Goal: Task Accomplishment & Management: Use online tool/utility

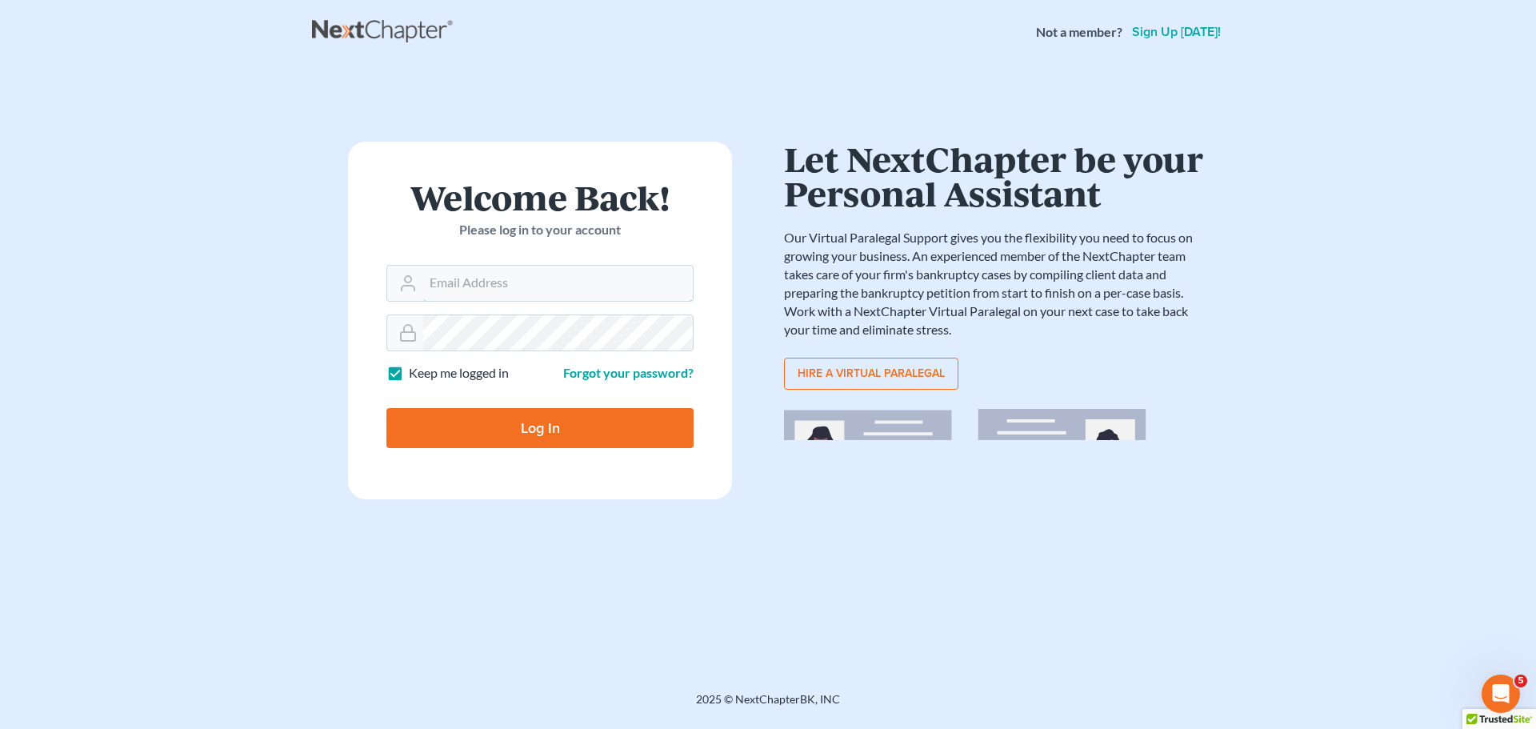
type input "[EMAIL_ADDRESS][DOMAIN_NAME]"
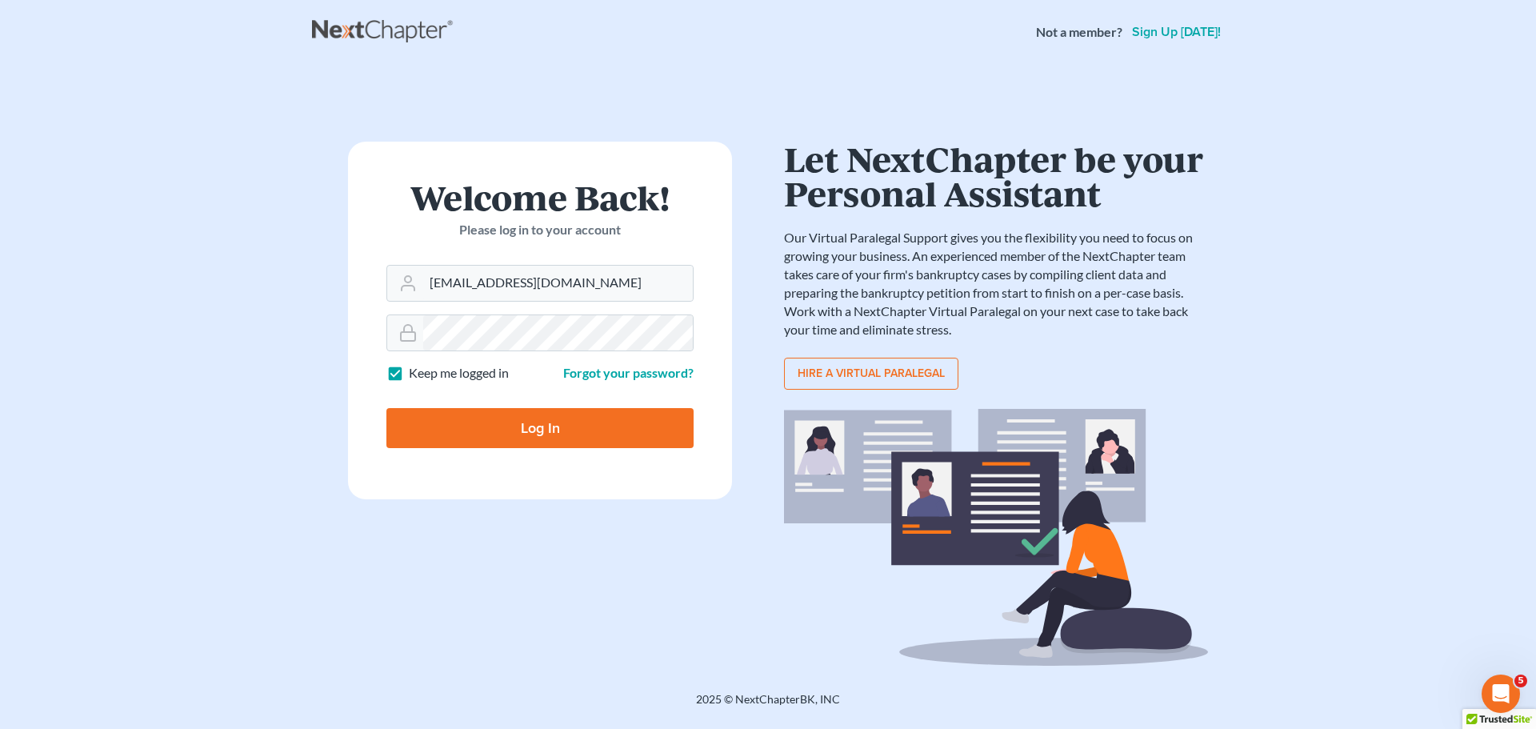
click at [552, 418] on input "Log In" at bounding box center [539, 428] width 307 height 40
type input "Thinking..."
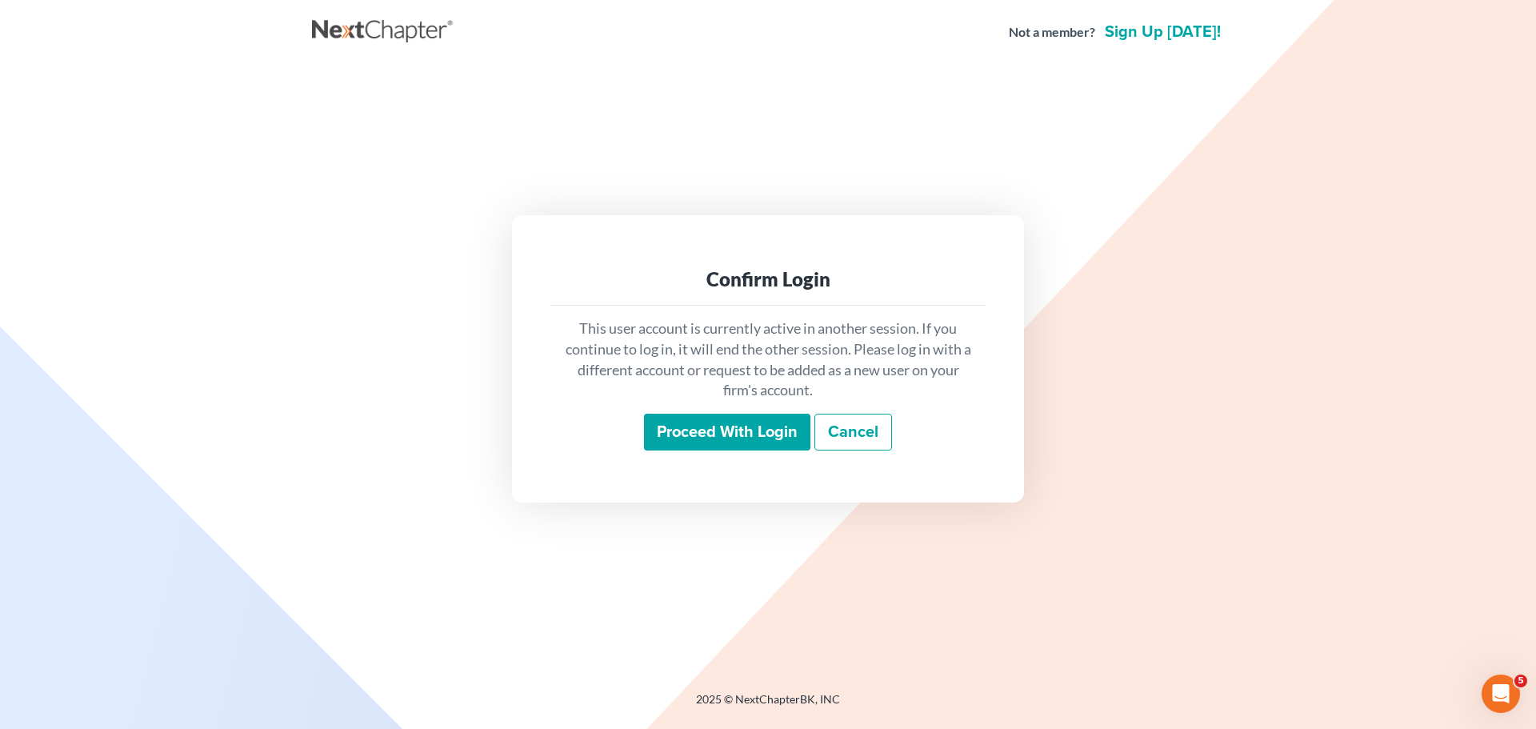
click at [751, 422] on input "Proceed with login" at bounding box center [727, 432] width 166 height 37
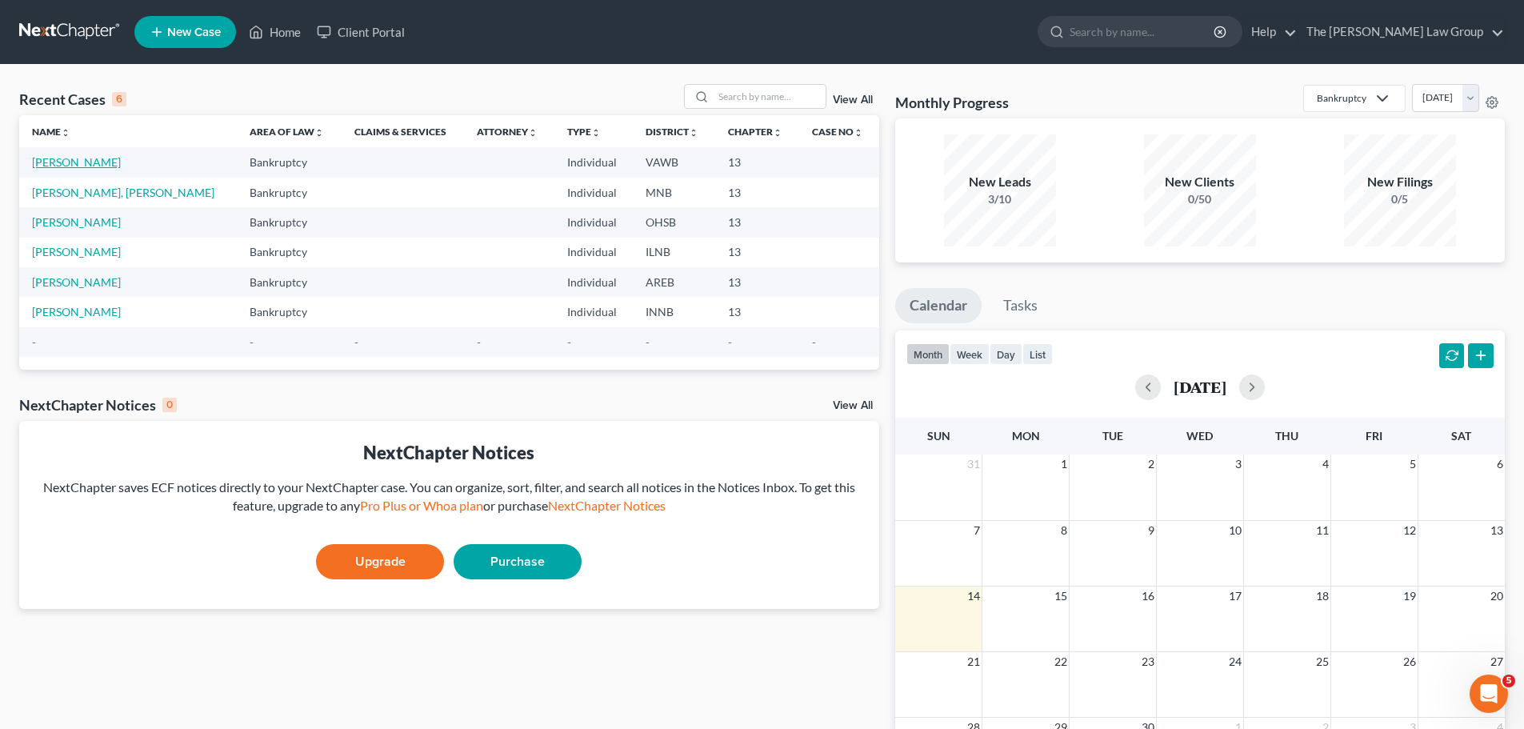
click at [99, 158] on link "Perkins, Chandler" at bounding box center [76, 162] width 89 height 14
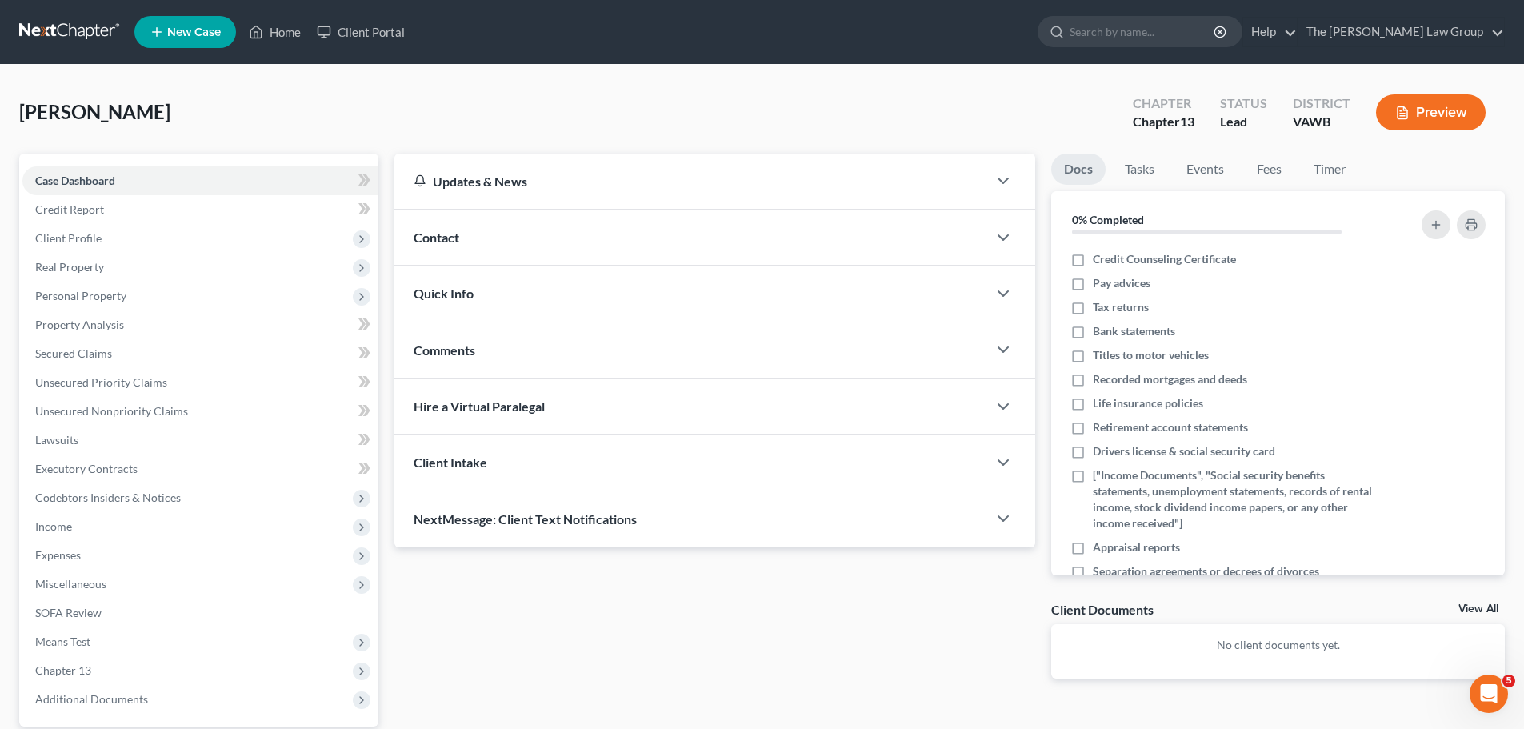
click at [1443, 110] on button "Preview" at bounding box center [1431, 112] width 110 height 36
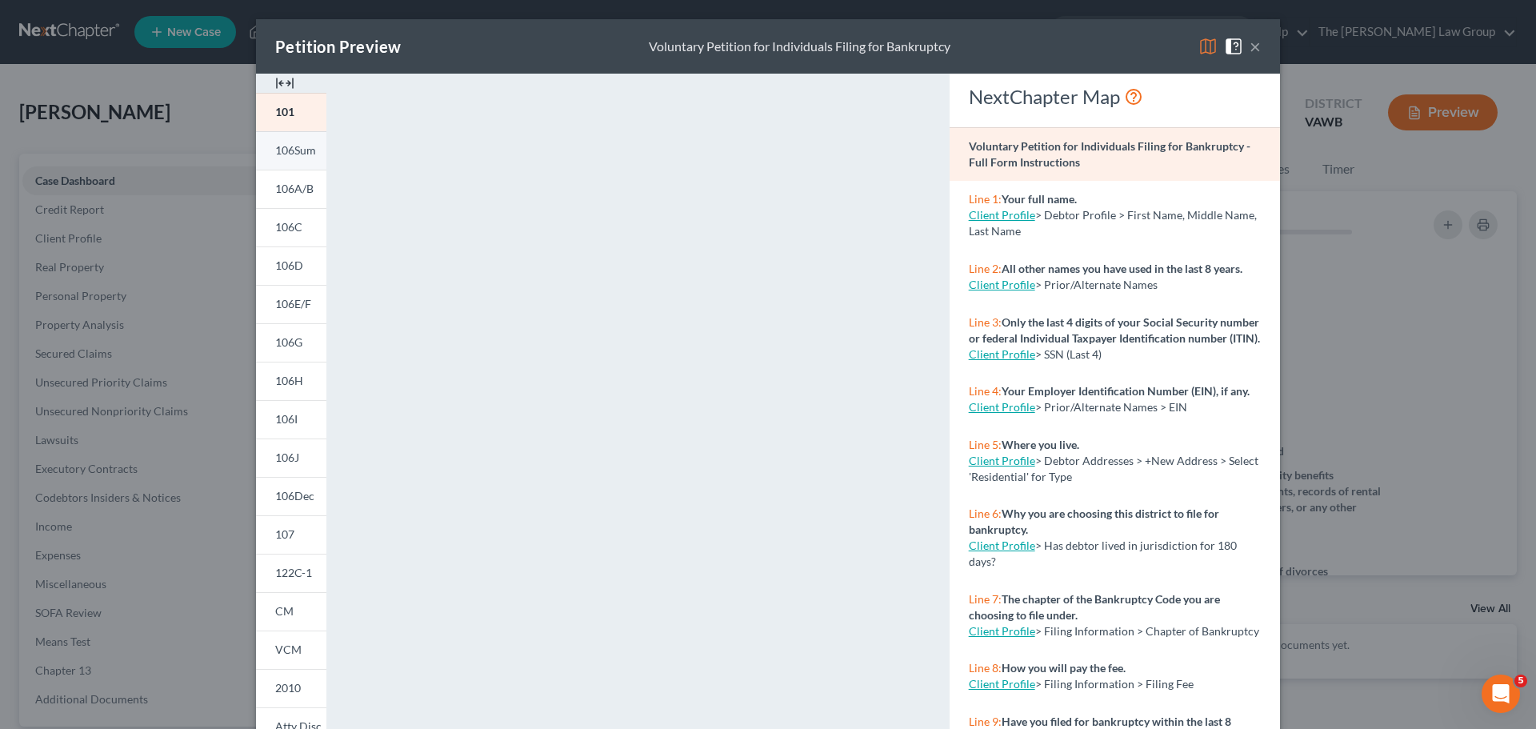
click at [301, 149] on span "106Sum" at bounding box center [295, 150] width 41 height 14
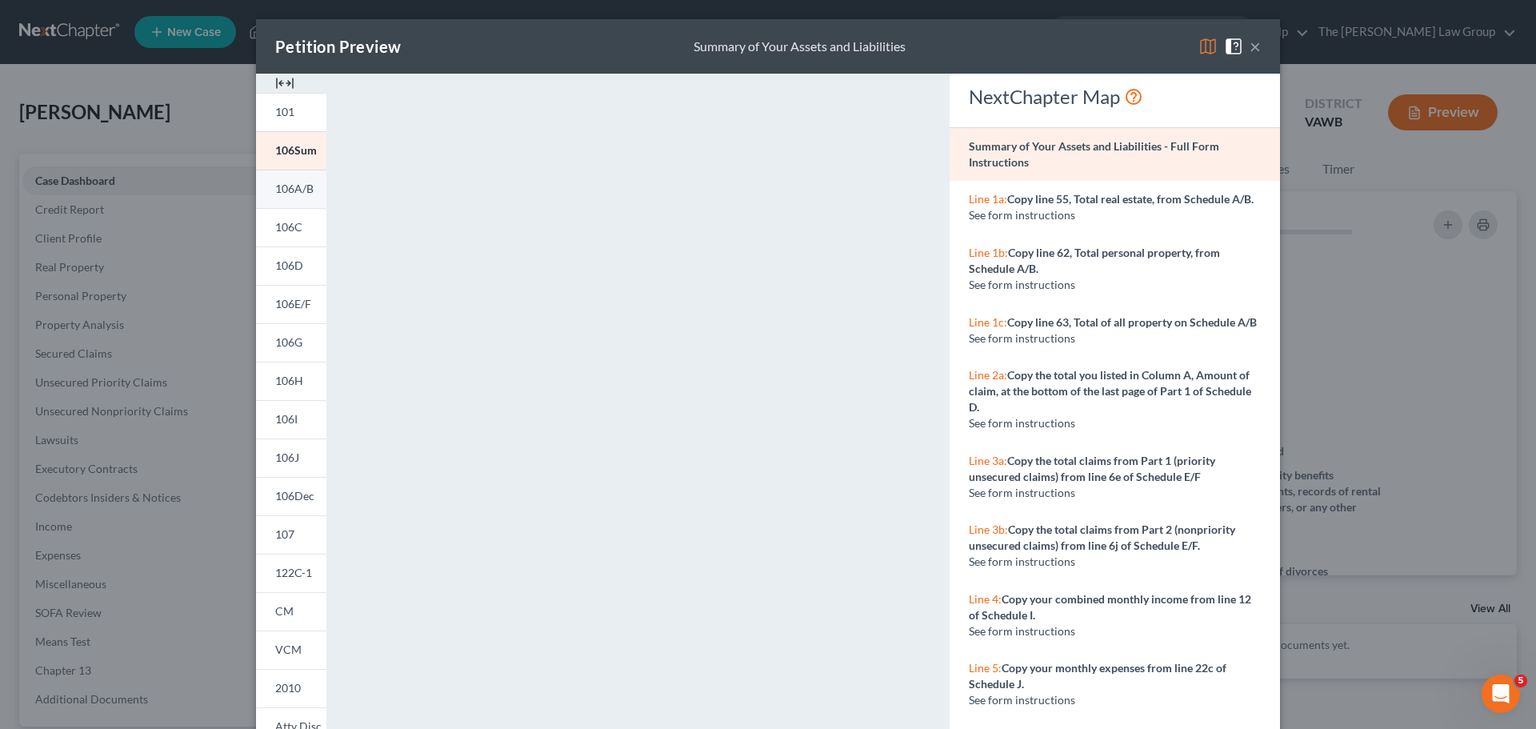
click at [286, 192] on span "106A/B" at bounding box center [294, 189] width 38 height 14
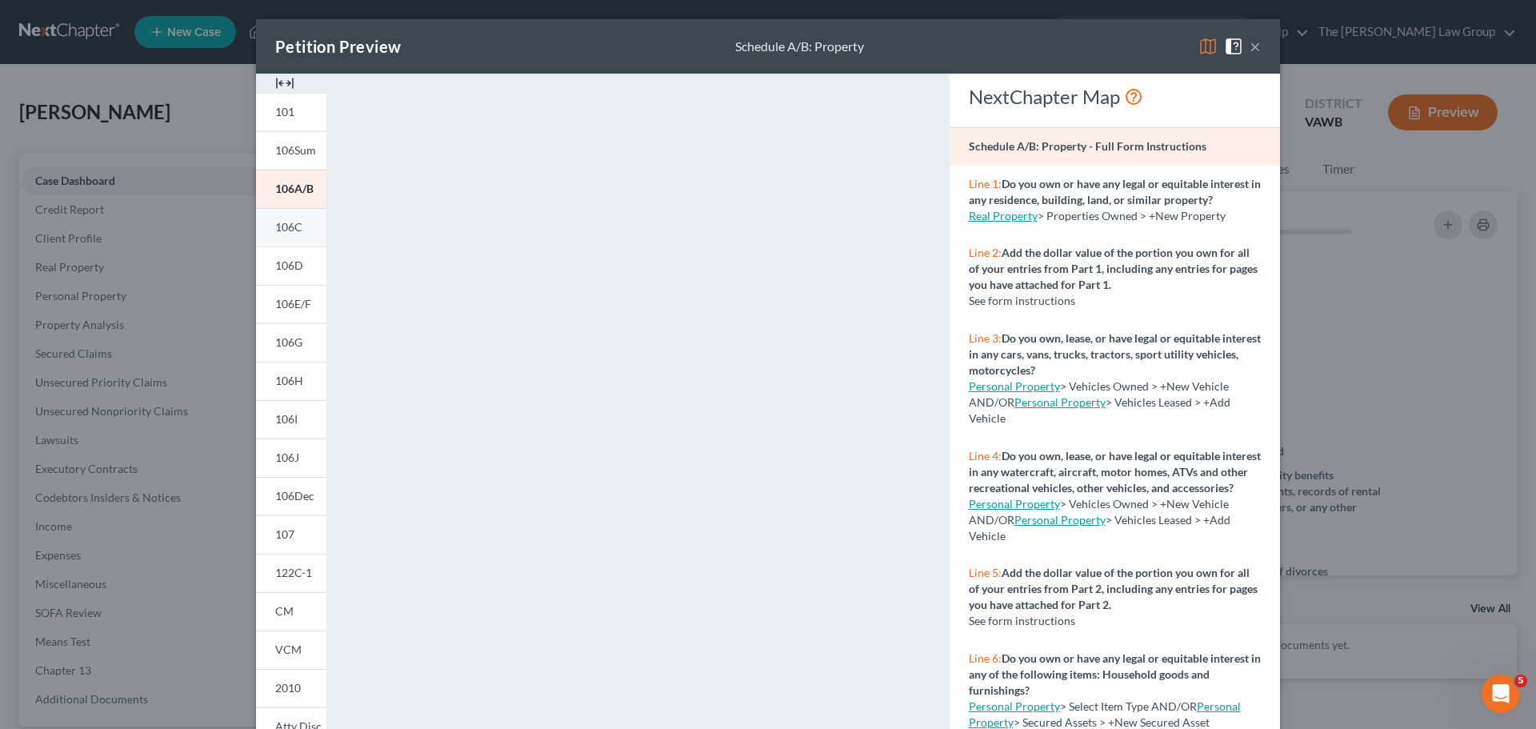
click at [278, 228] on span "106C" at bounding box center [288, 227] width 27 height 14
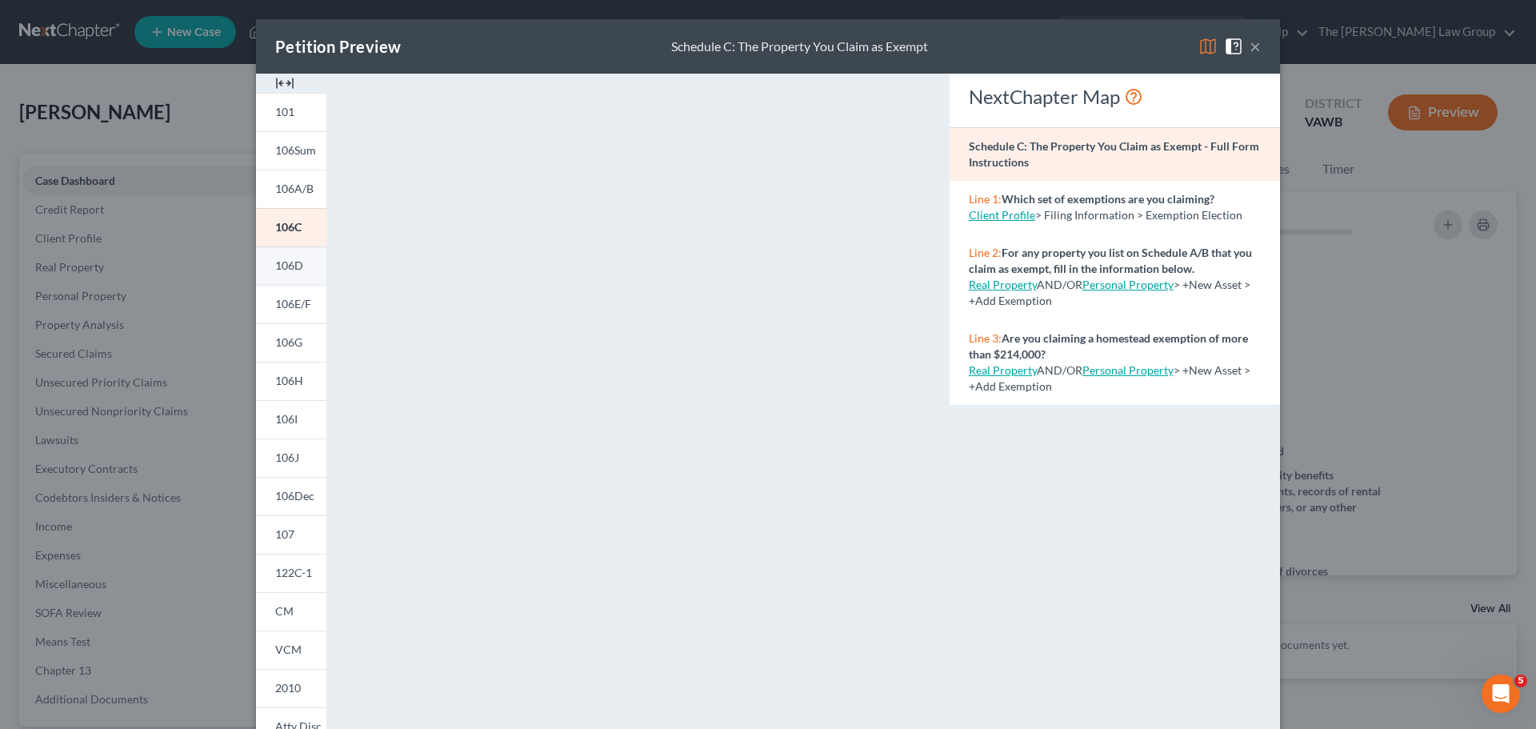
click at [294, 264] on span "106D" at bounding box center [289, 265] width 28 height 14
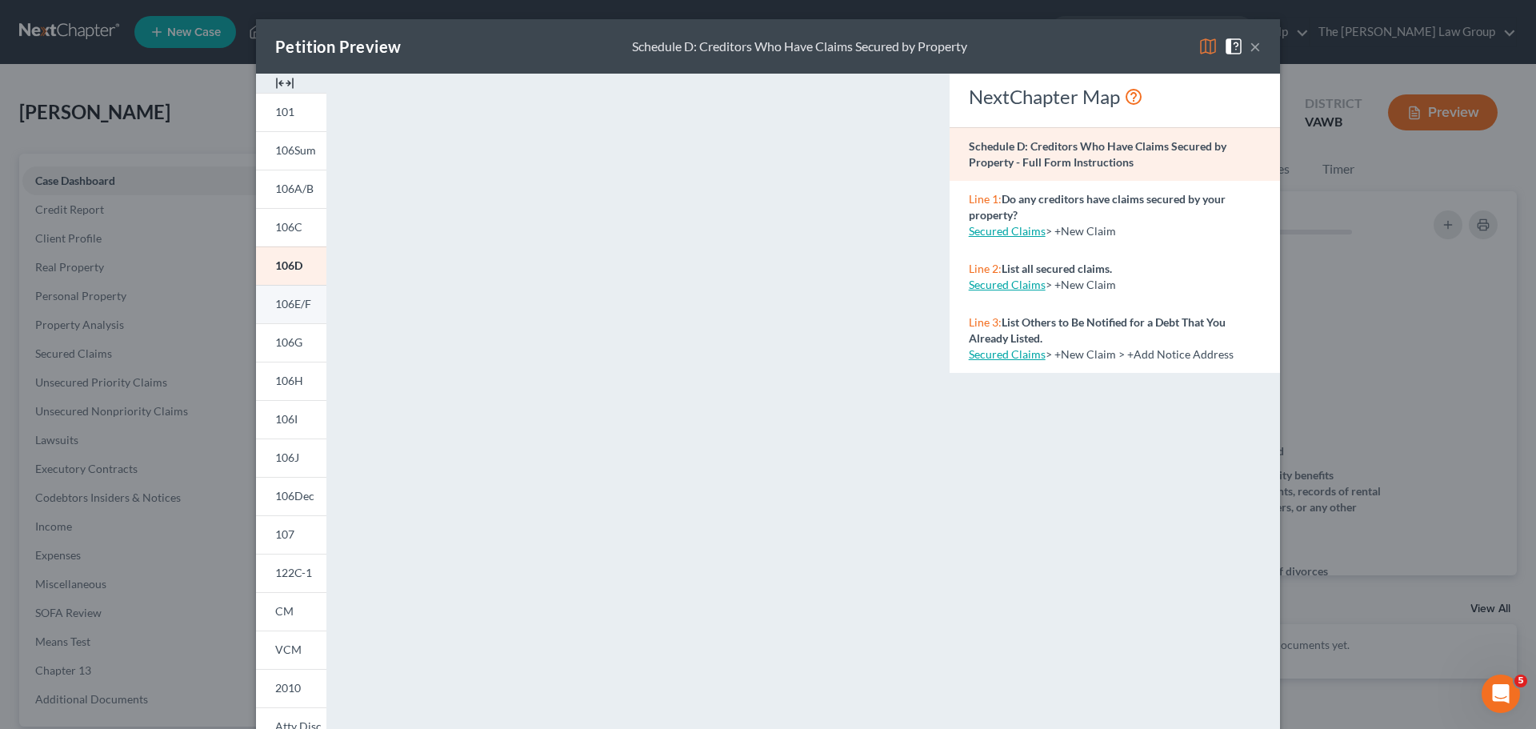
click at [295, 305] on span "106E/F" at bounding box center [293, 304] width 36 height 14
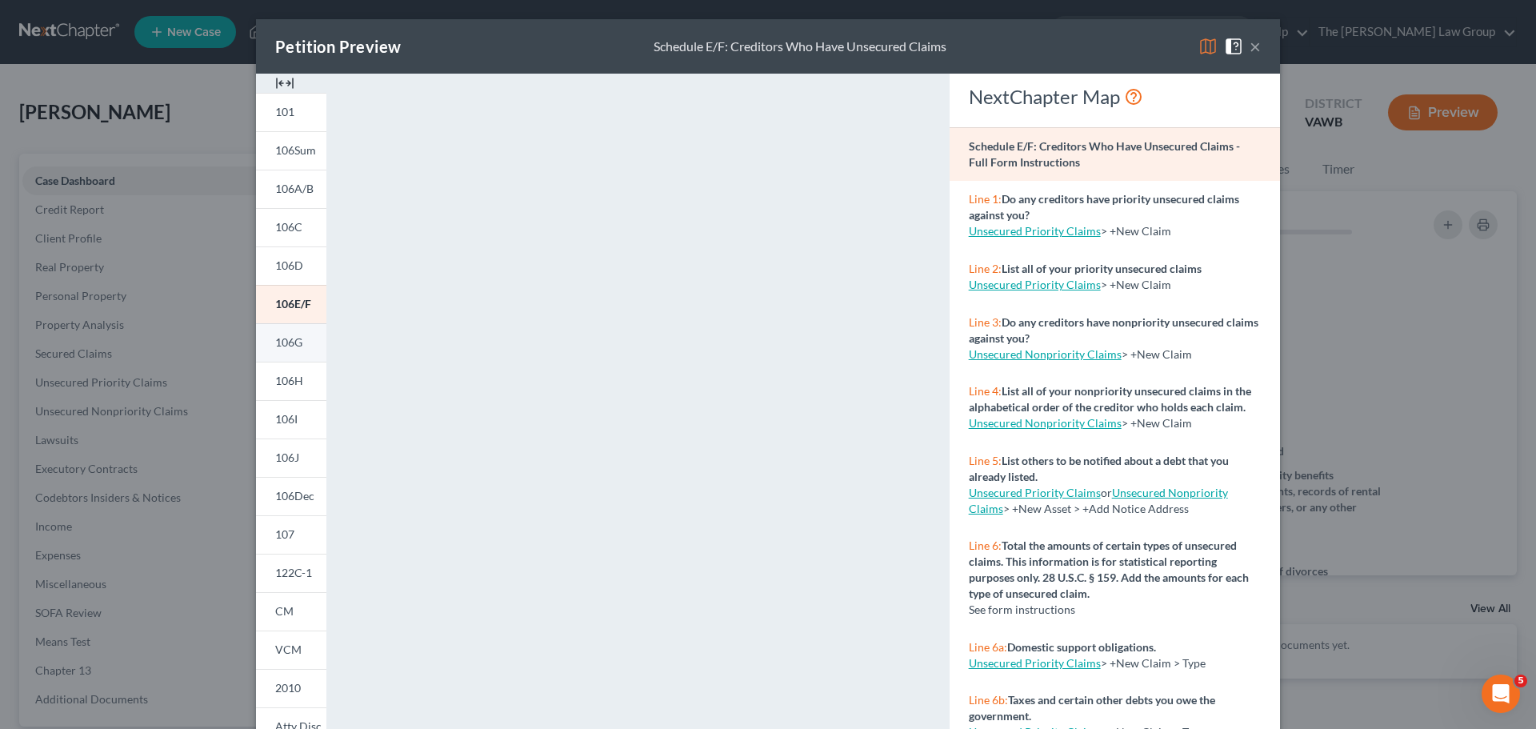
click at [287, 350] on link "106G" at bounding box center [291, 342] width 70 height 38
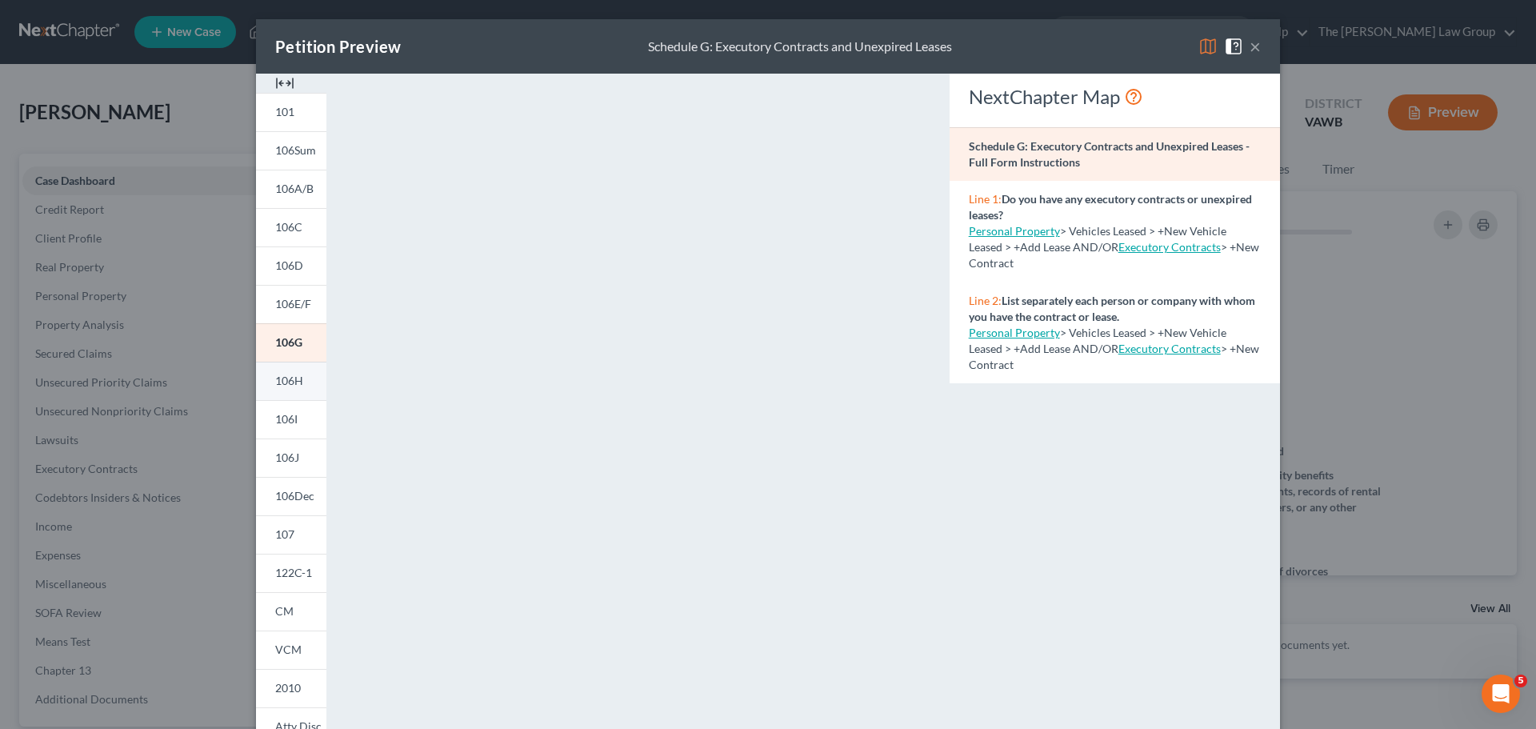
click at [275, 376] on span "106H" at bounding box center [289, 381] width 28 height 14
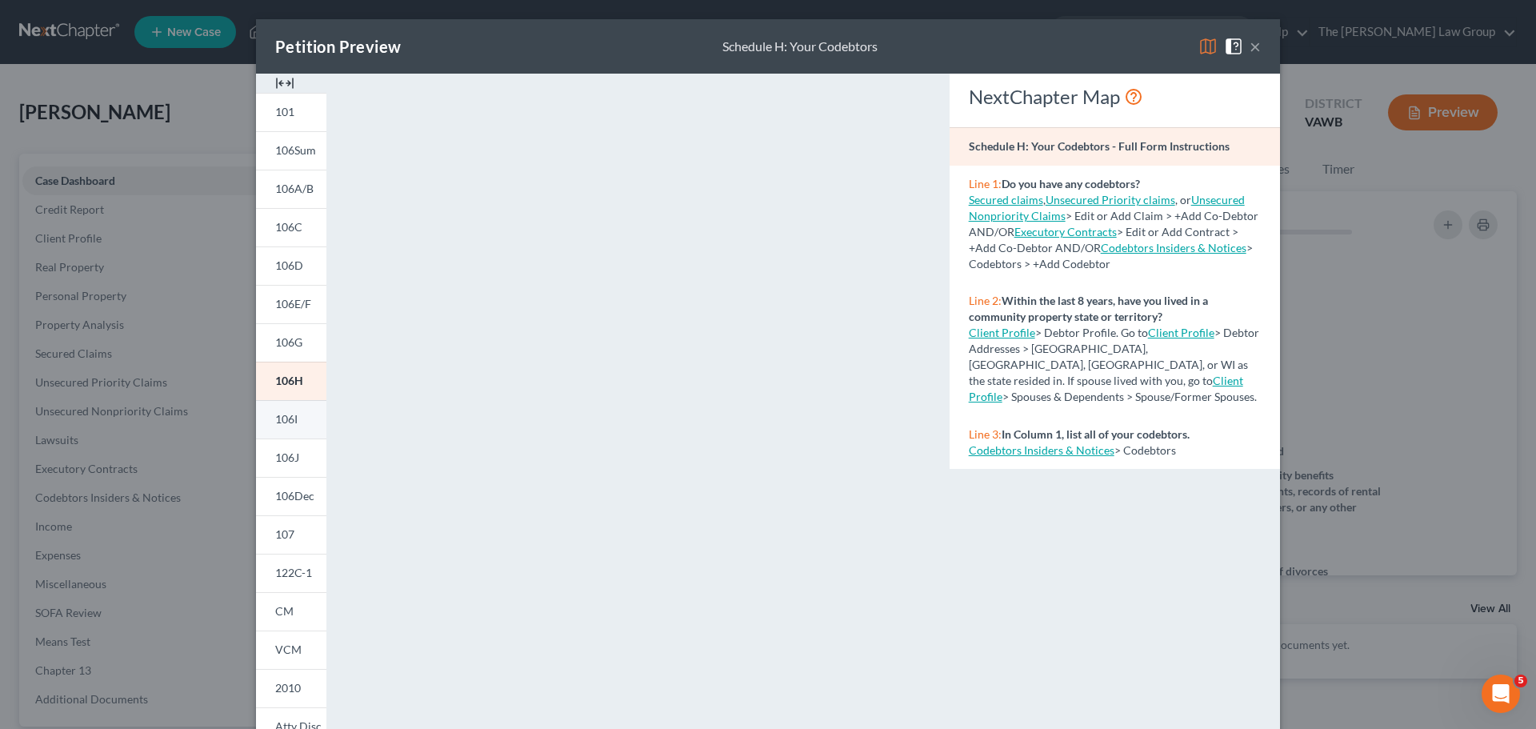
click at [278, 415] on span "106I" at bounding box center [286, 419] width 22 height 14
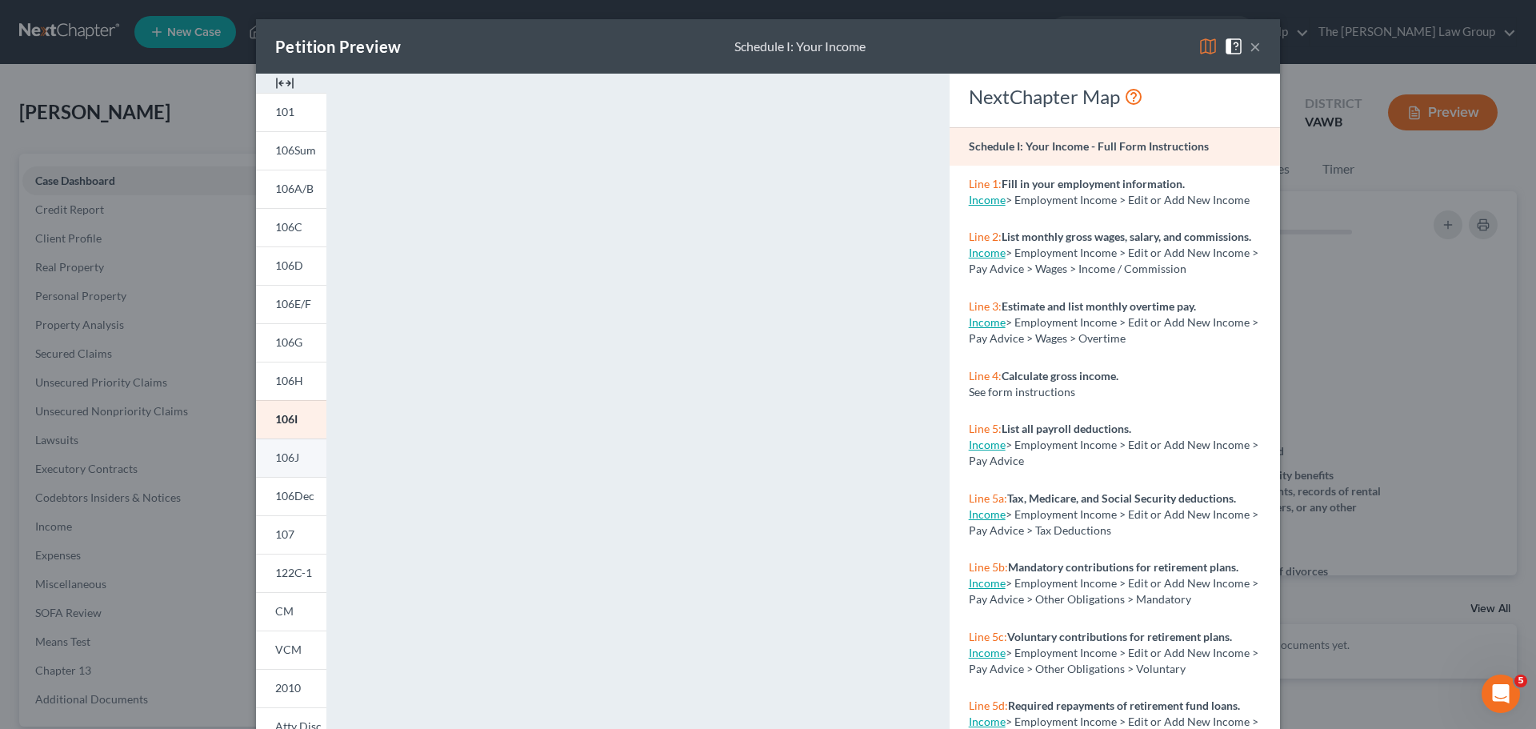
click at [297, 456] on link "106J" at bounding box center [291, 457] width 70 height 38
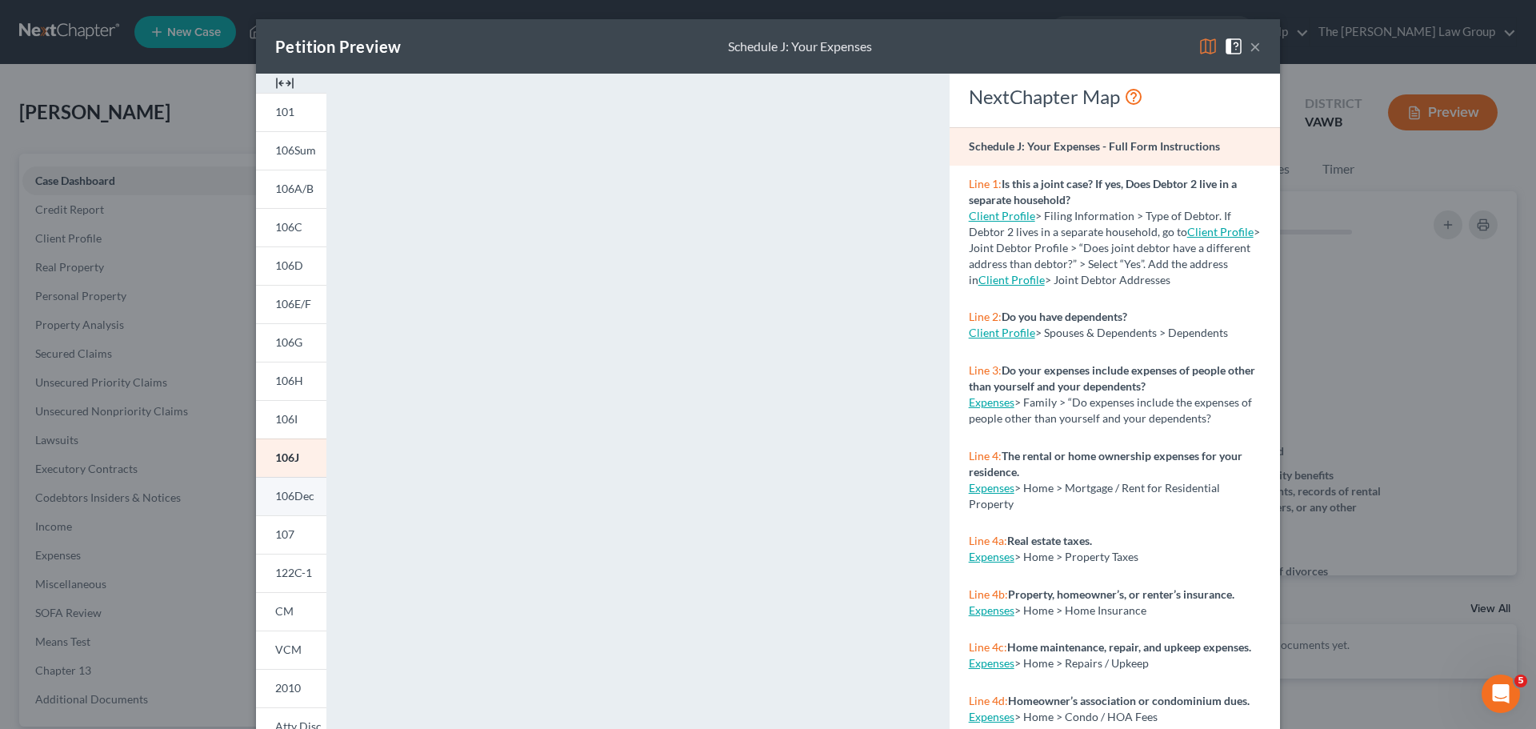
click at [303, 495] on span "106Dec" at bounding box center [294, 496] width 39 height 14
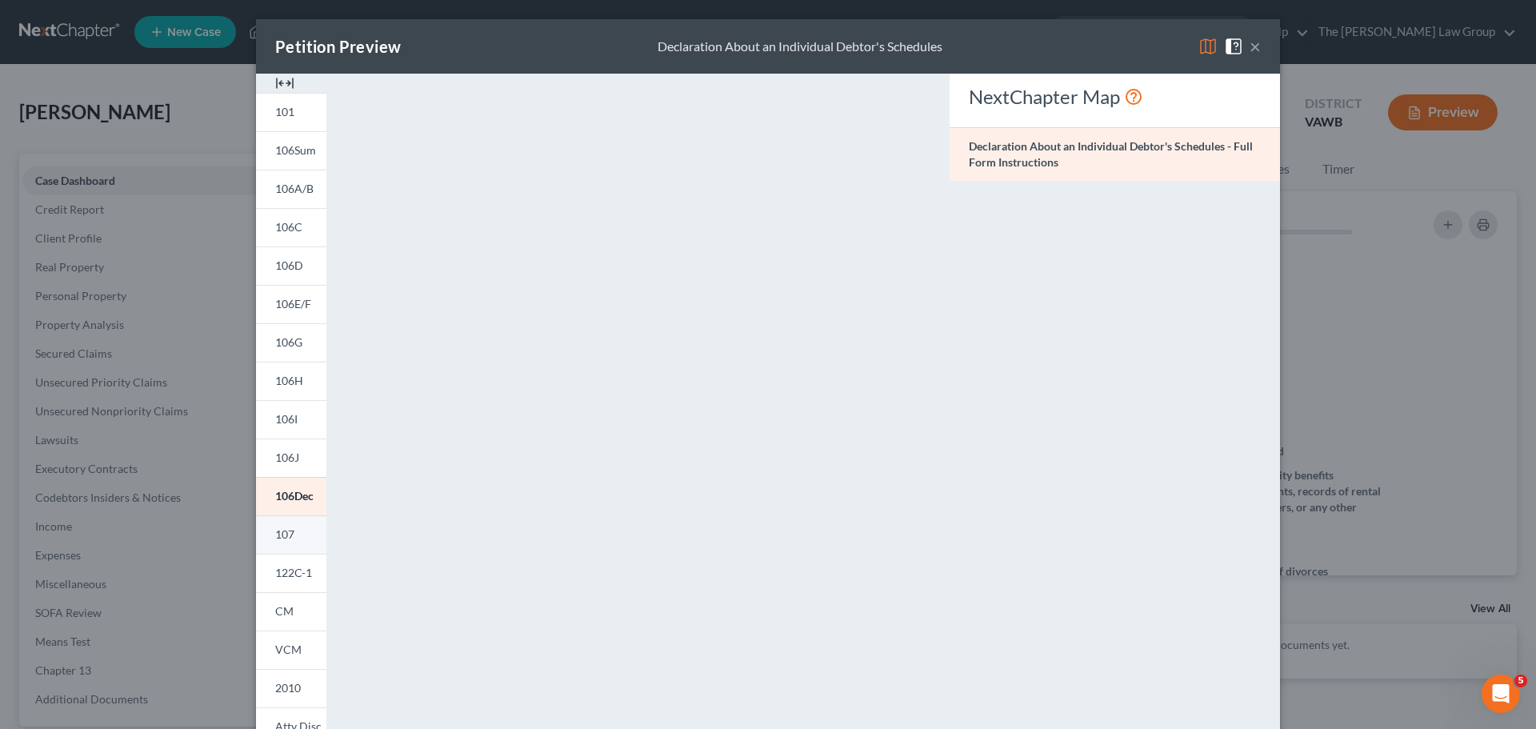
click at [278, 530] on span "107" at bounding box center [284, 534] width 19 height 14
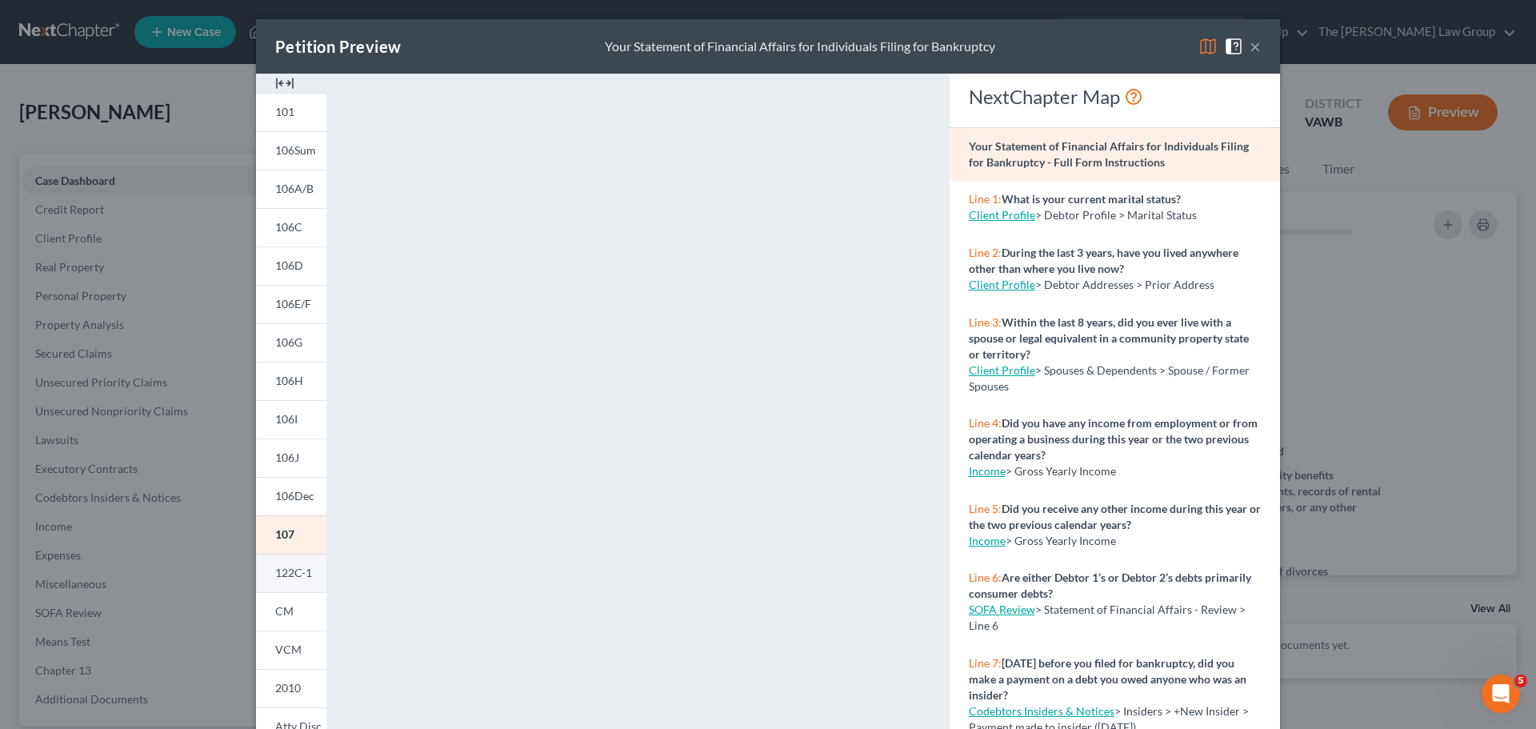
click at [288, 567] on span "122C-1" at bounding box center [293, 573] width 37 height 14
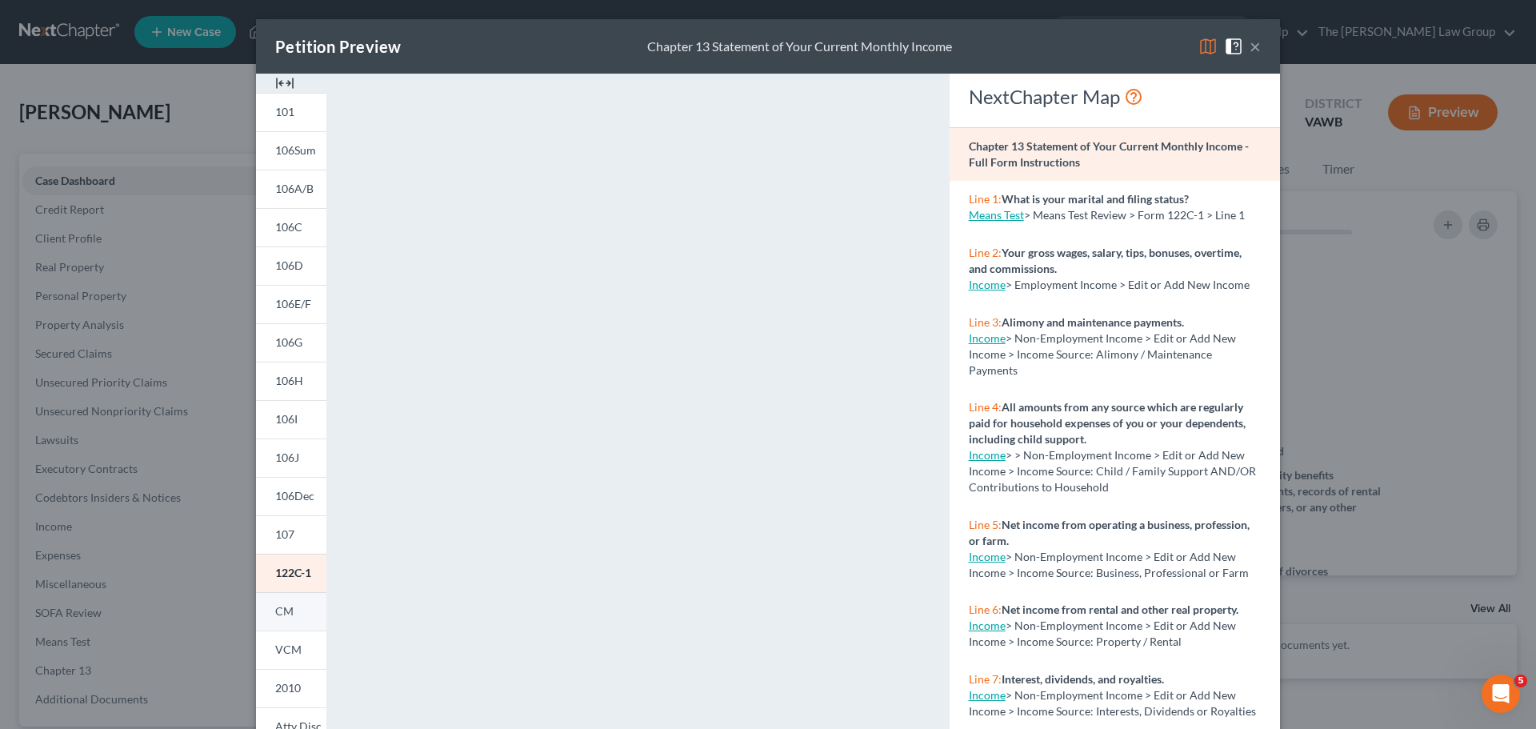
click at [286, 610] on span "CM" at bounding box center [284, 611] width 18 height 14
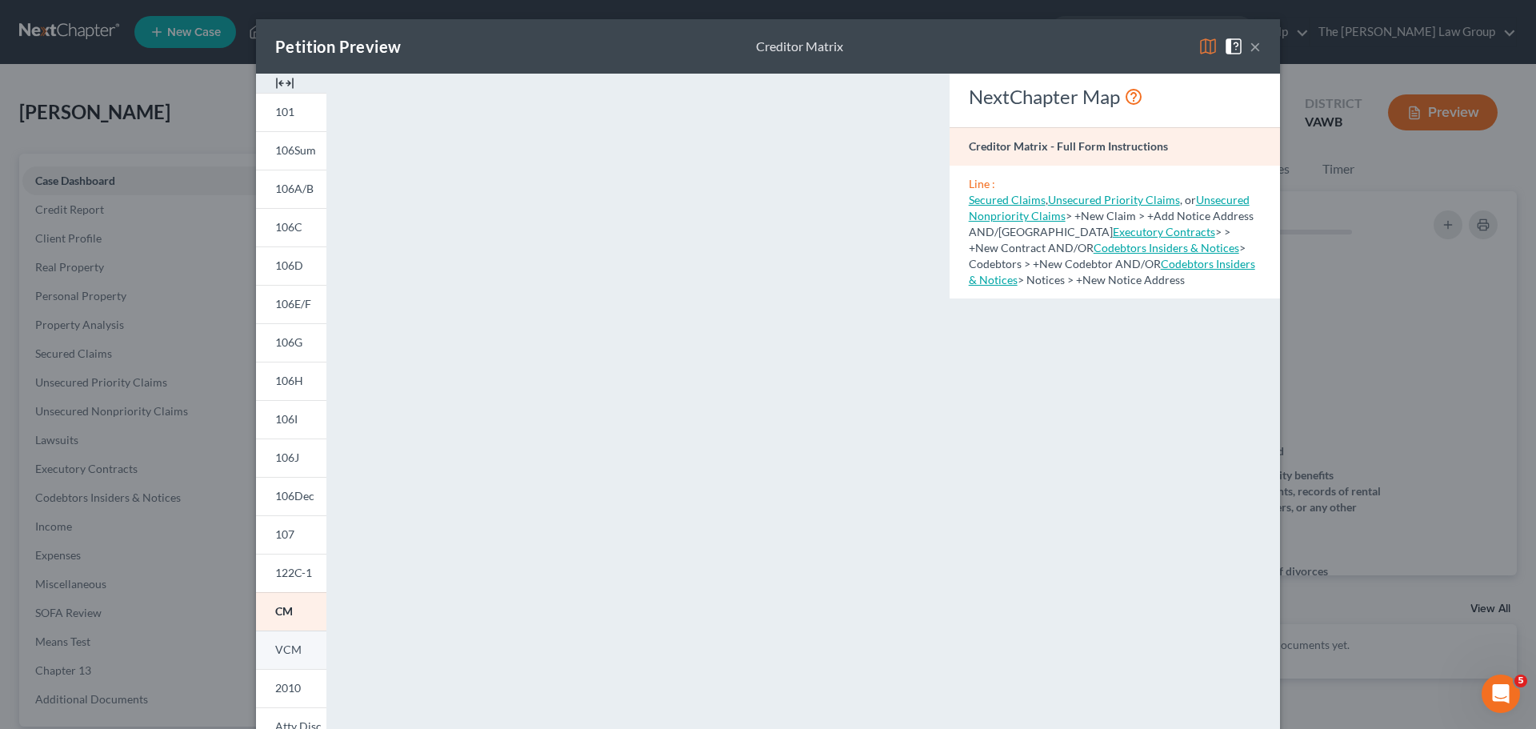
click at [295, 653] on link "VCM" at bounding box center [291, 649] width 70 height 38
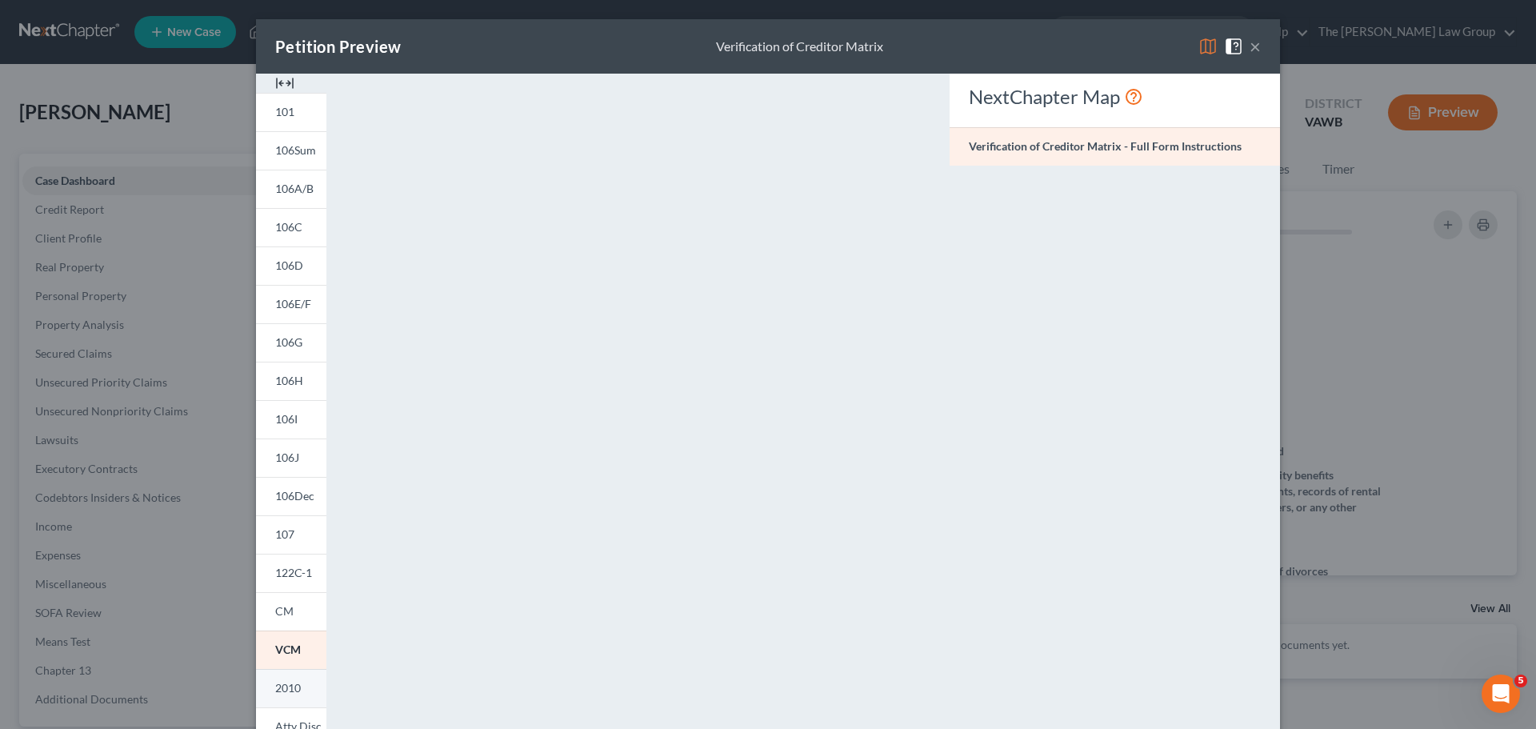
click at [289, 685] on span "2010" at bounding box center [288, 688] width 26 height 14
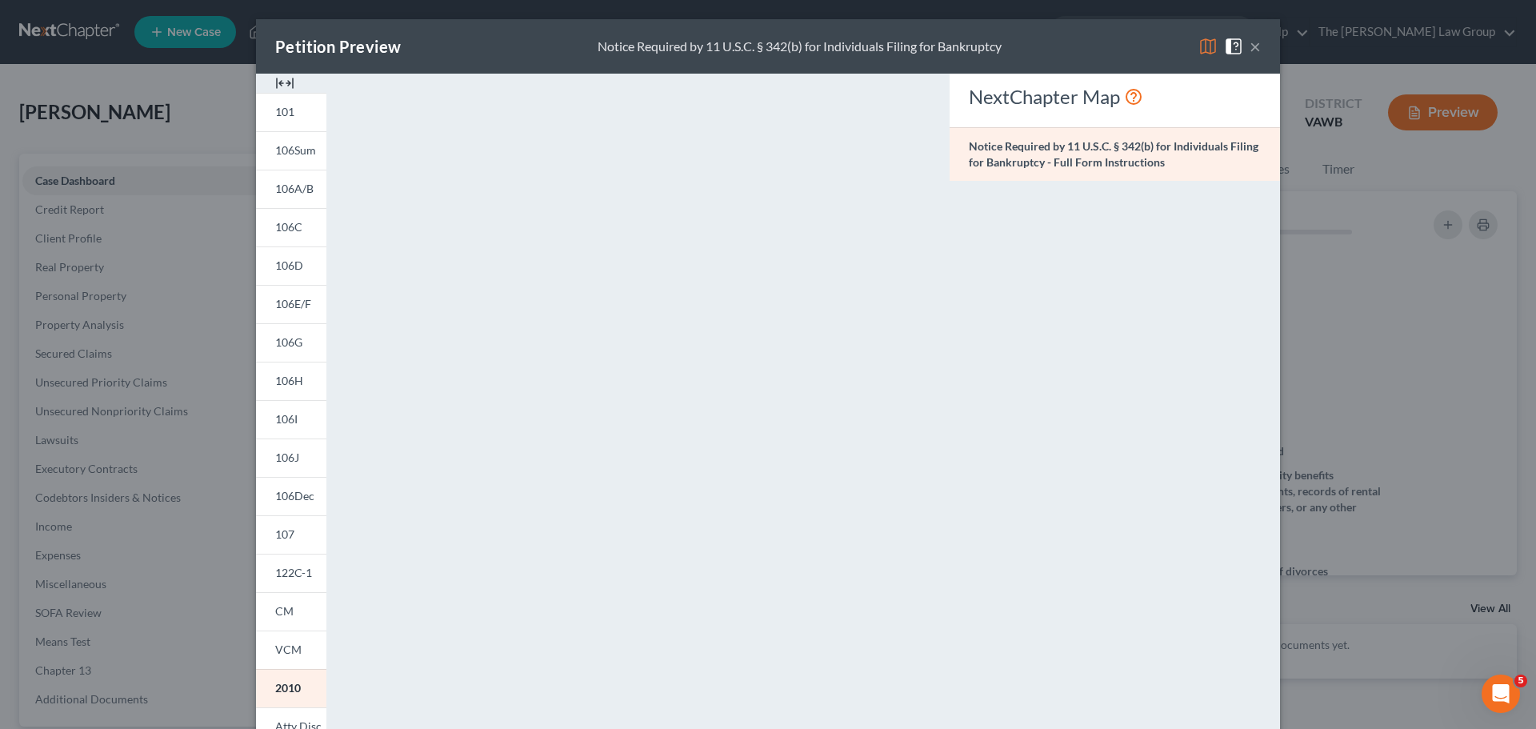
click at [1250, 50] on button "×" at bounding box center [1255, 46] width 11 height 19
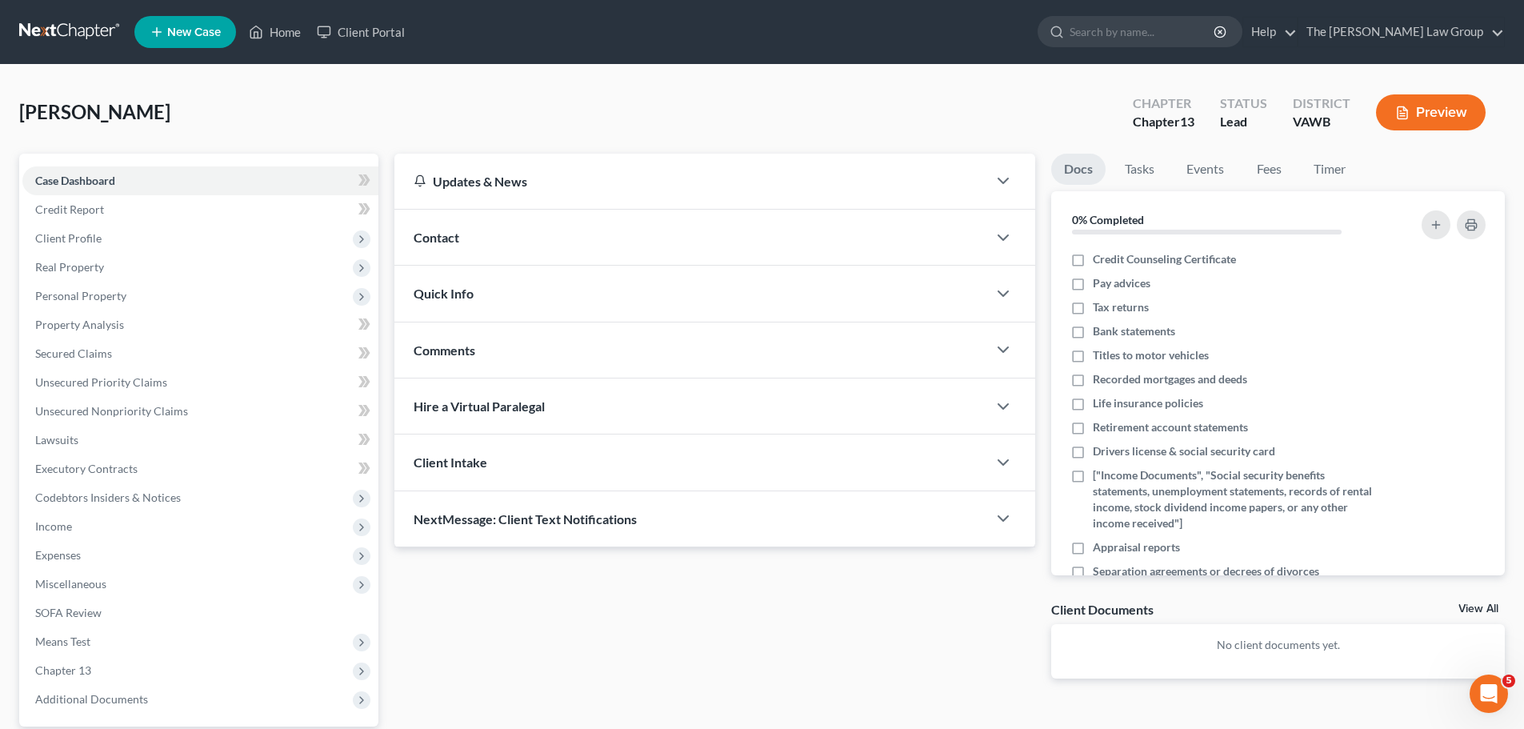
click at [1444, 111] on button "Preview" at bounding box center [1431, 112] width 110 height 36
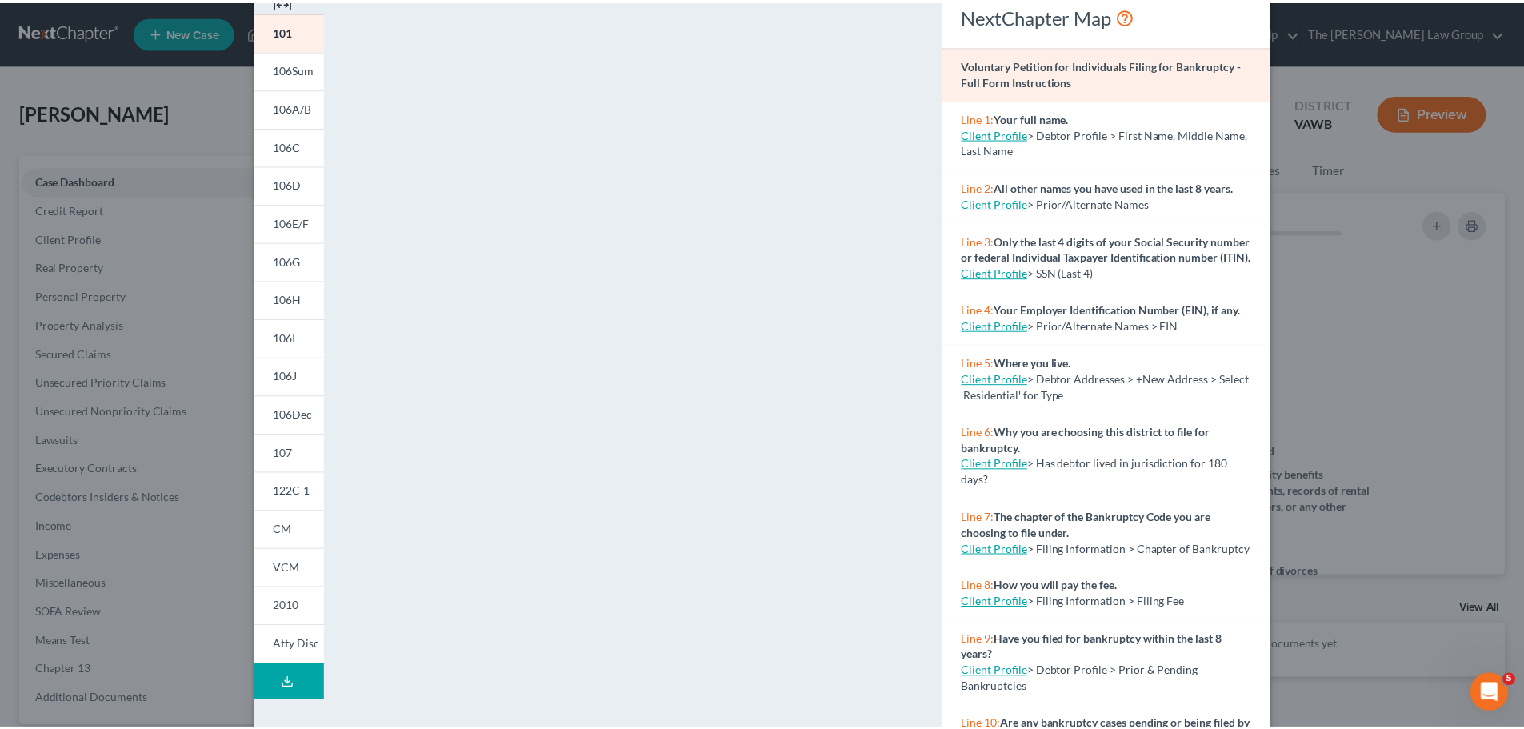
scroll to position [160, 0]
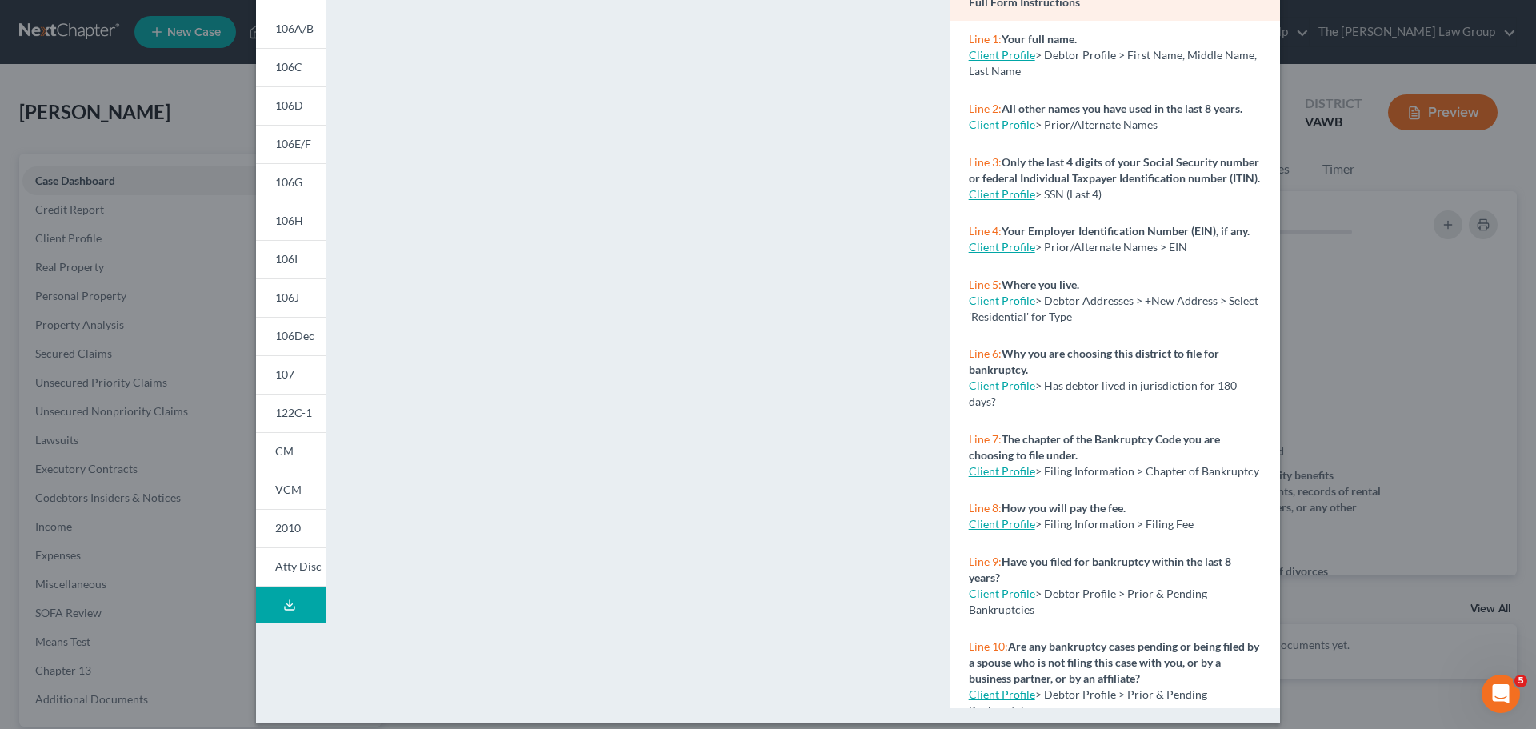
click at [1363, 392] on div "Petition Preview Voluntary Petition for Individuals Filing for Bankruptcy × 101…" at bounding box center [768, 364] width 1536 height 729
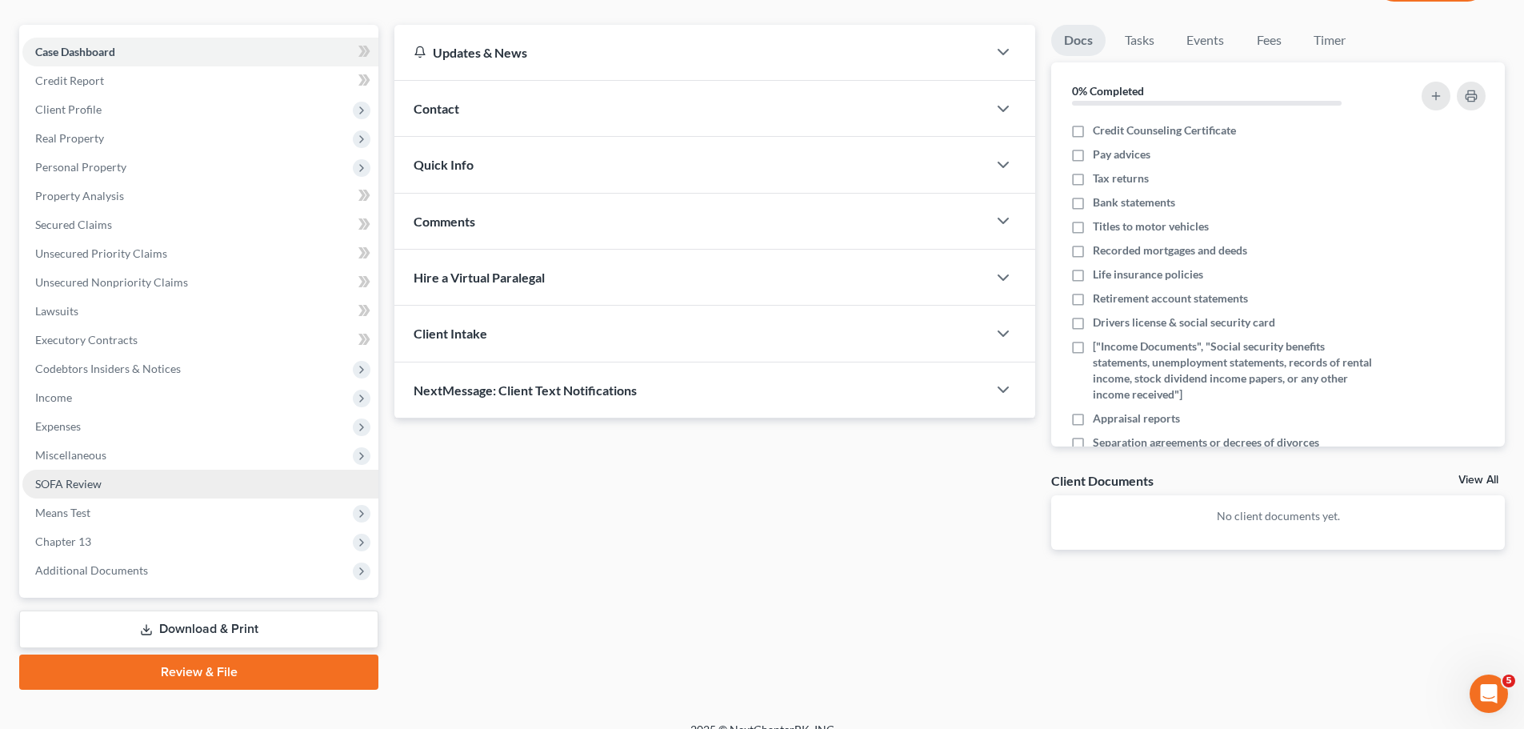
scroll to position [150, 0]
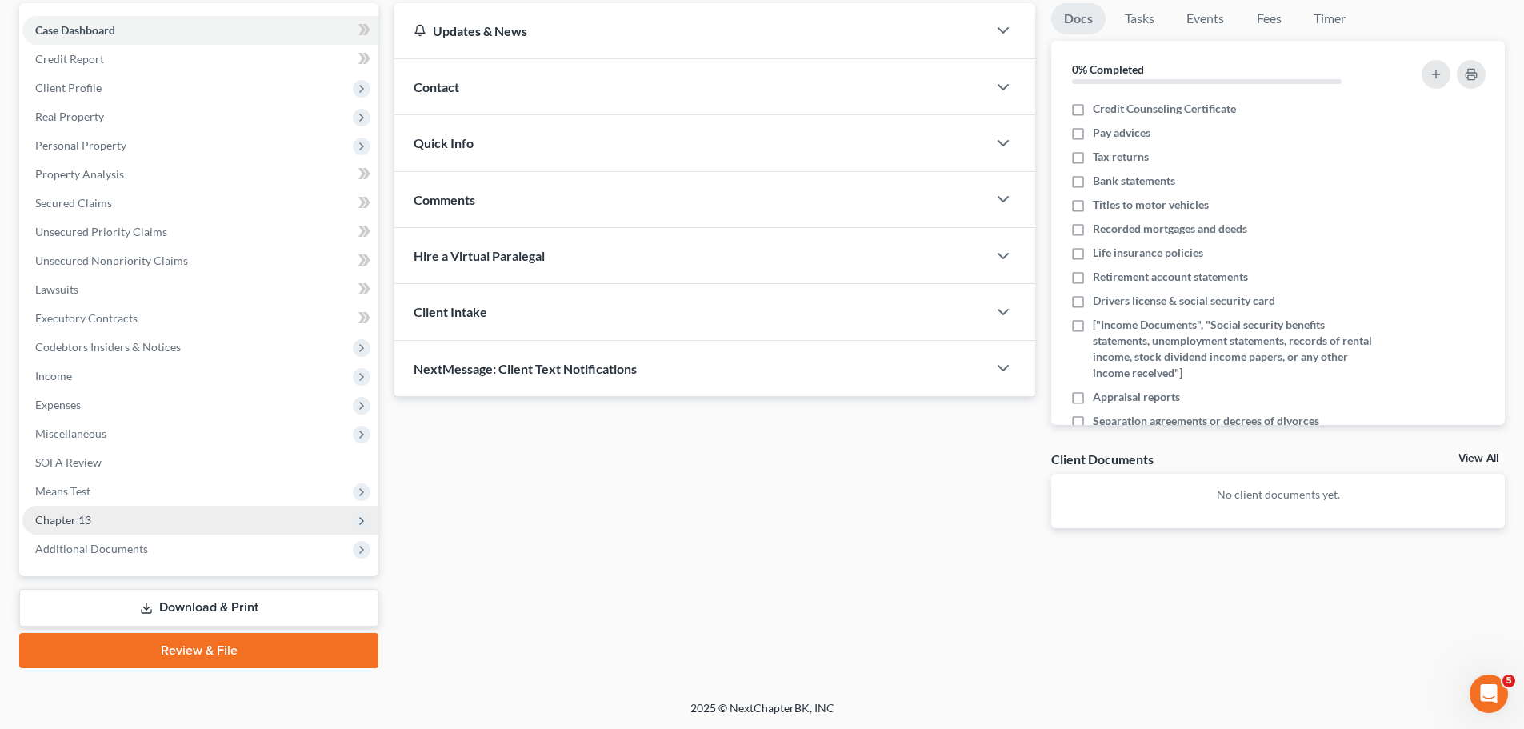
click at [96, 528] on span "Chapter 13" at bounding box center [200, 520] width 356 height 29
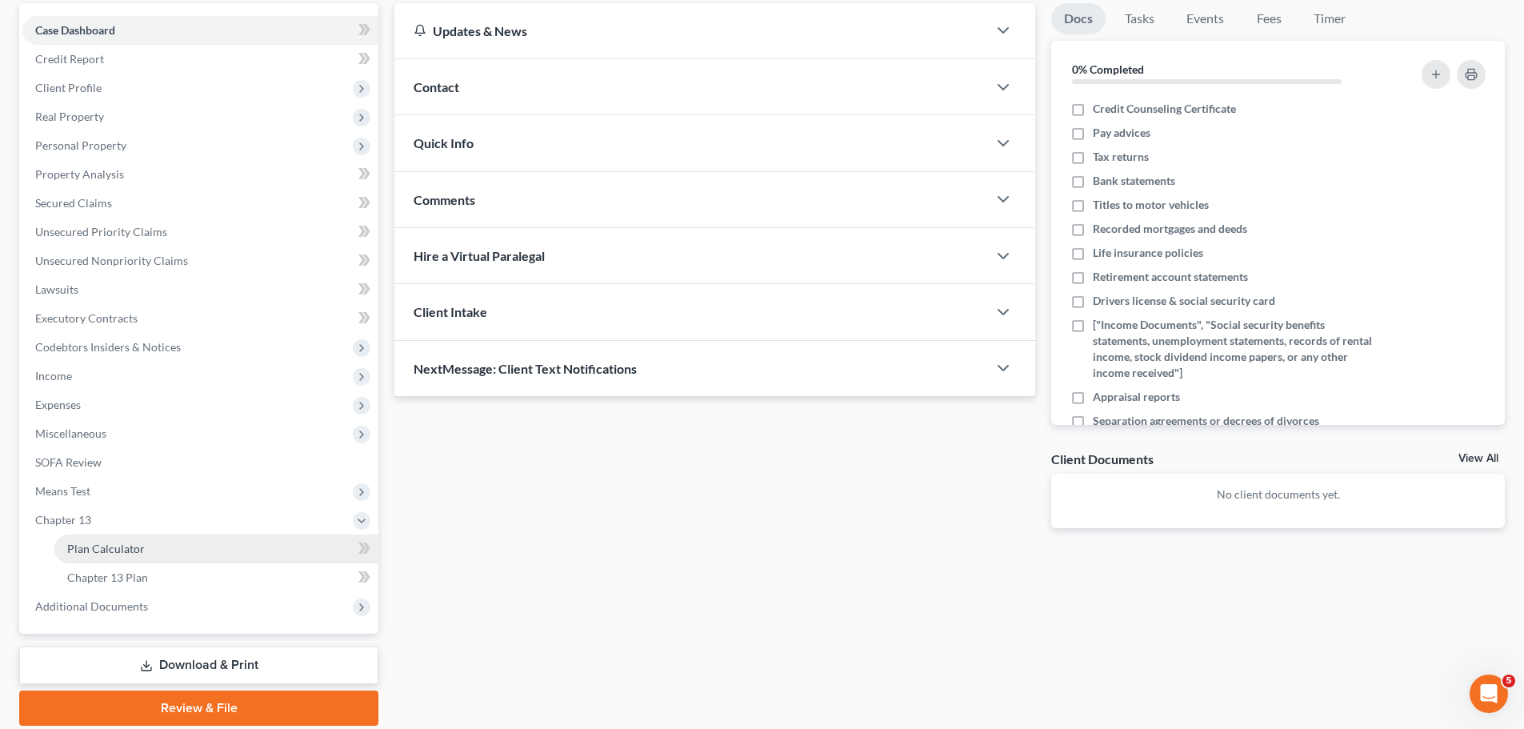
click at [102, 542] on span "Plan Calculator" at bounding box center [106, 549] width 78 height 14
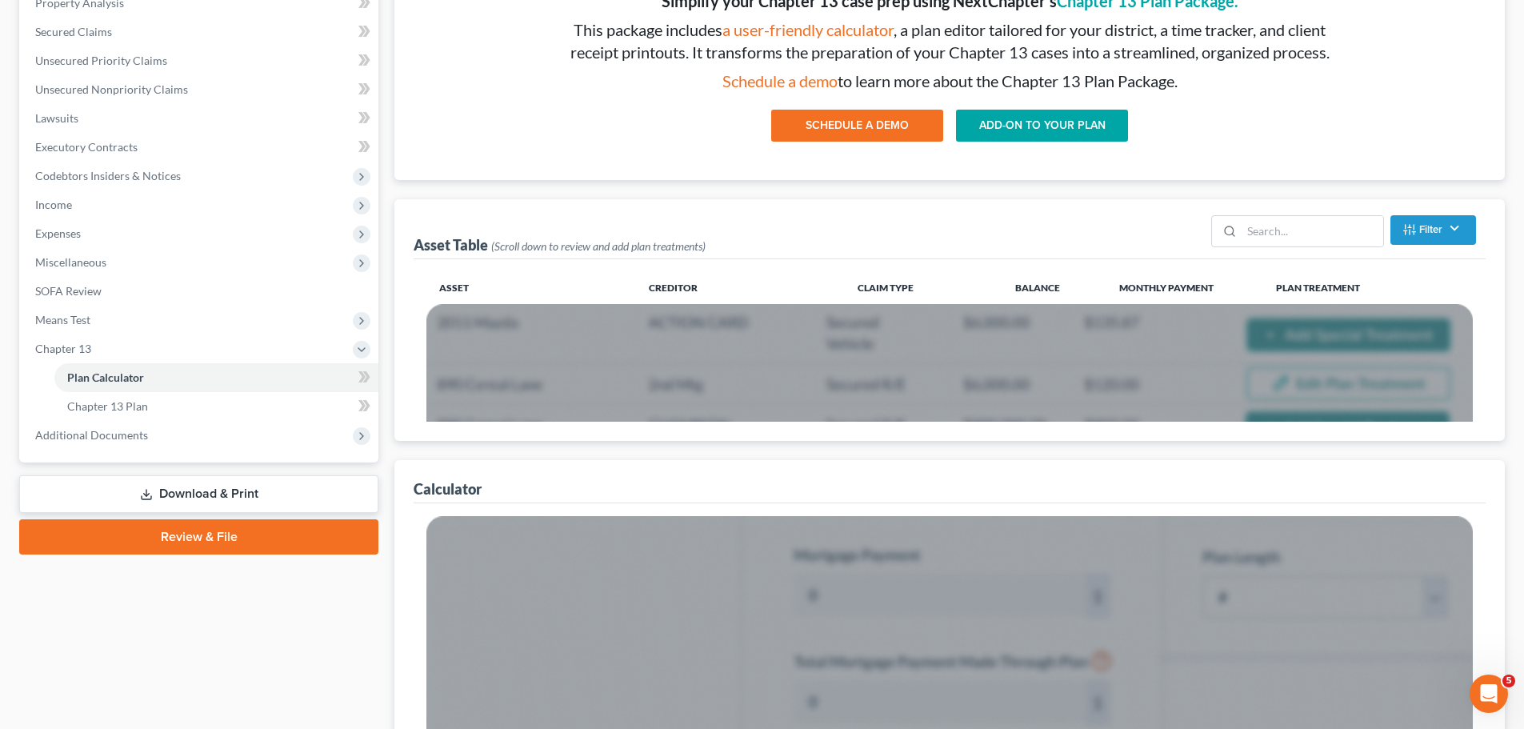
scroll to position [320, 0]
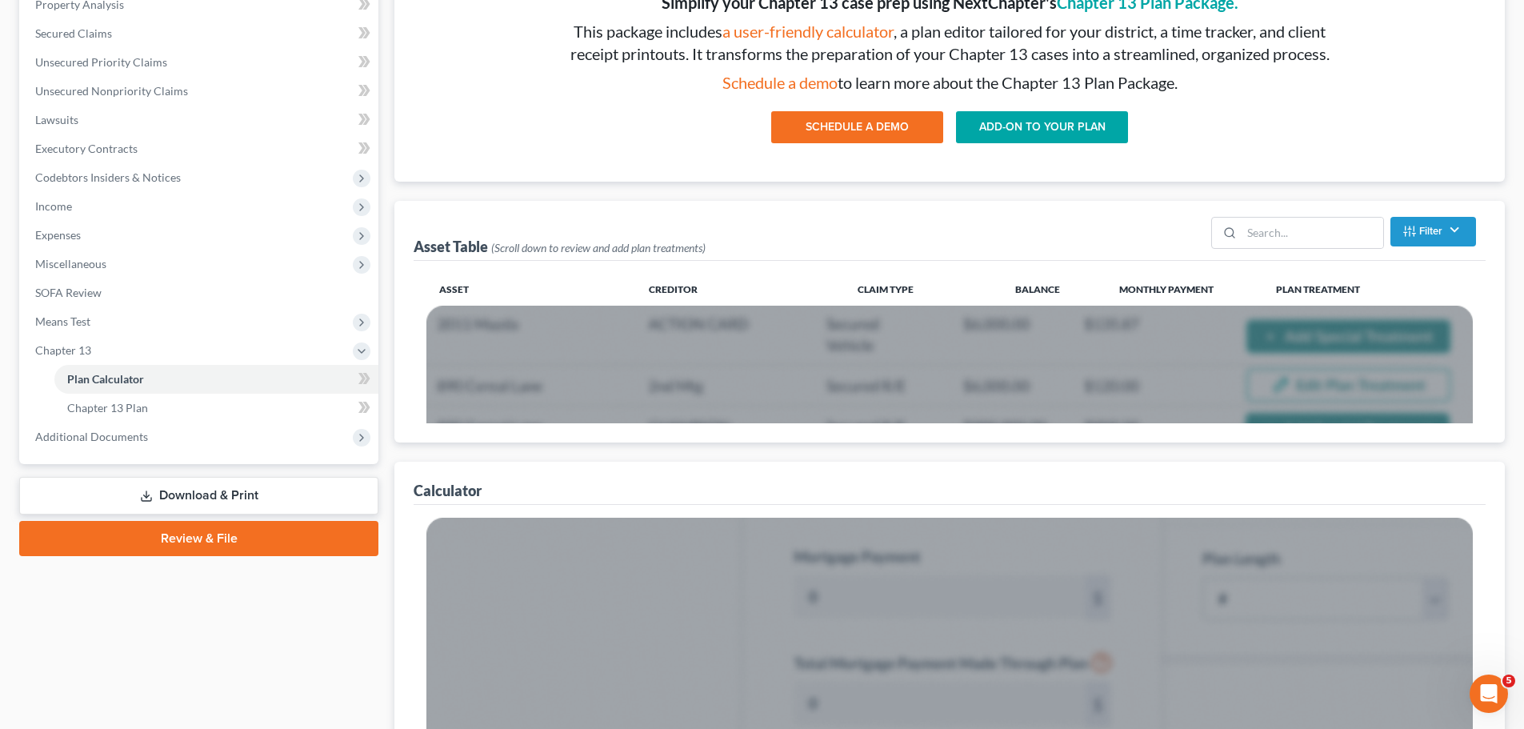
click at [893, 134] on button "SCHEDULE A DEMO" at bounding box center [857, 127] width 172 height 32
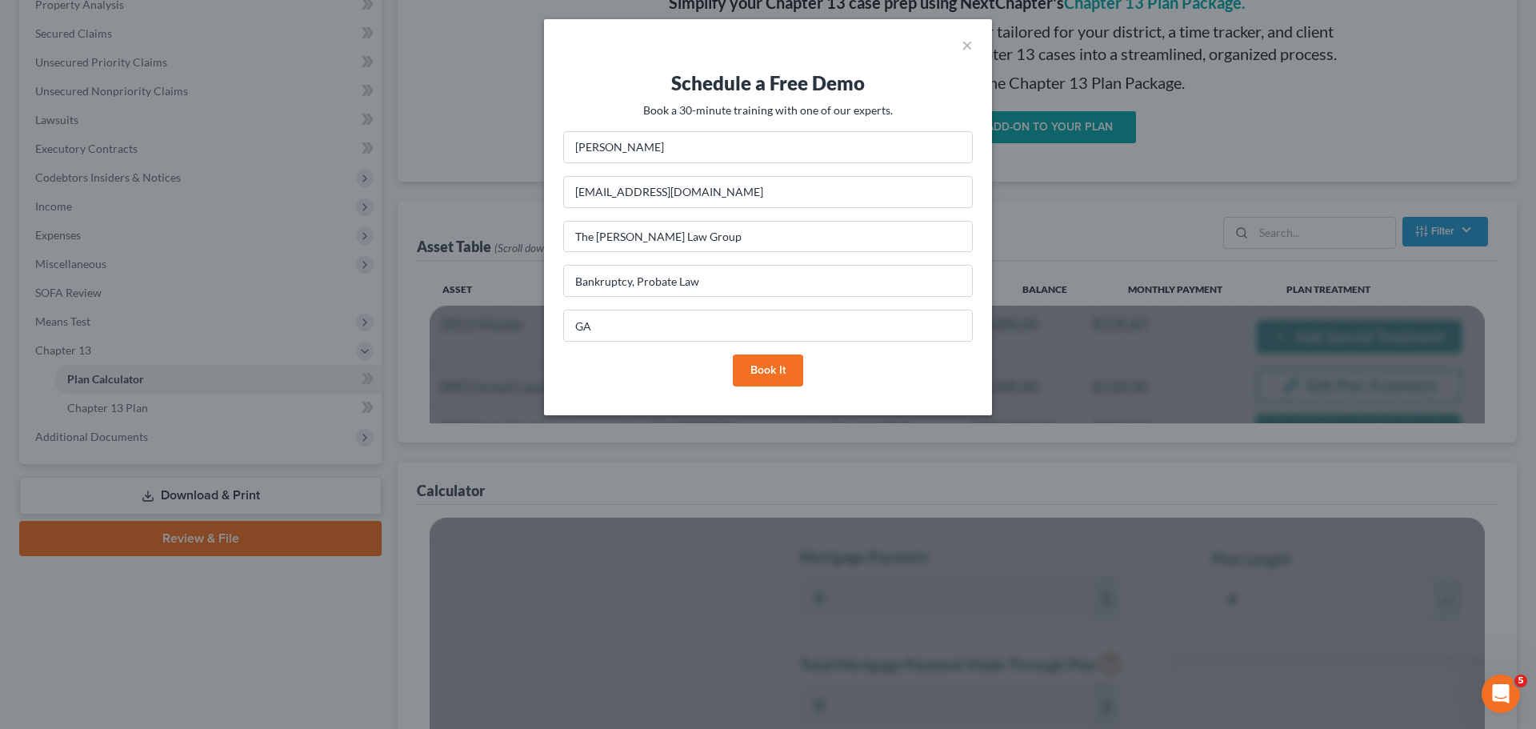
click at [763, 367] on button "Book it" at bounding box center [768, 370] width 70 height 32
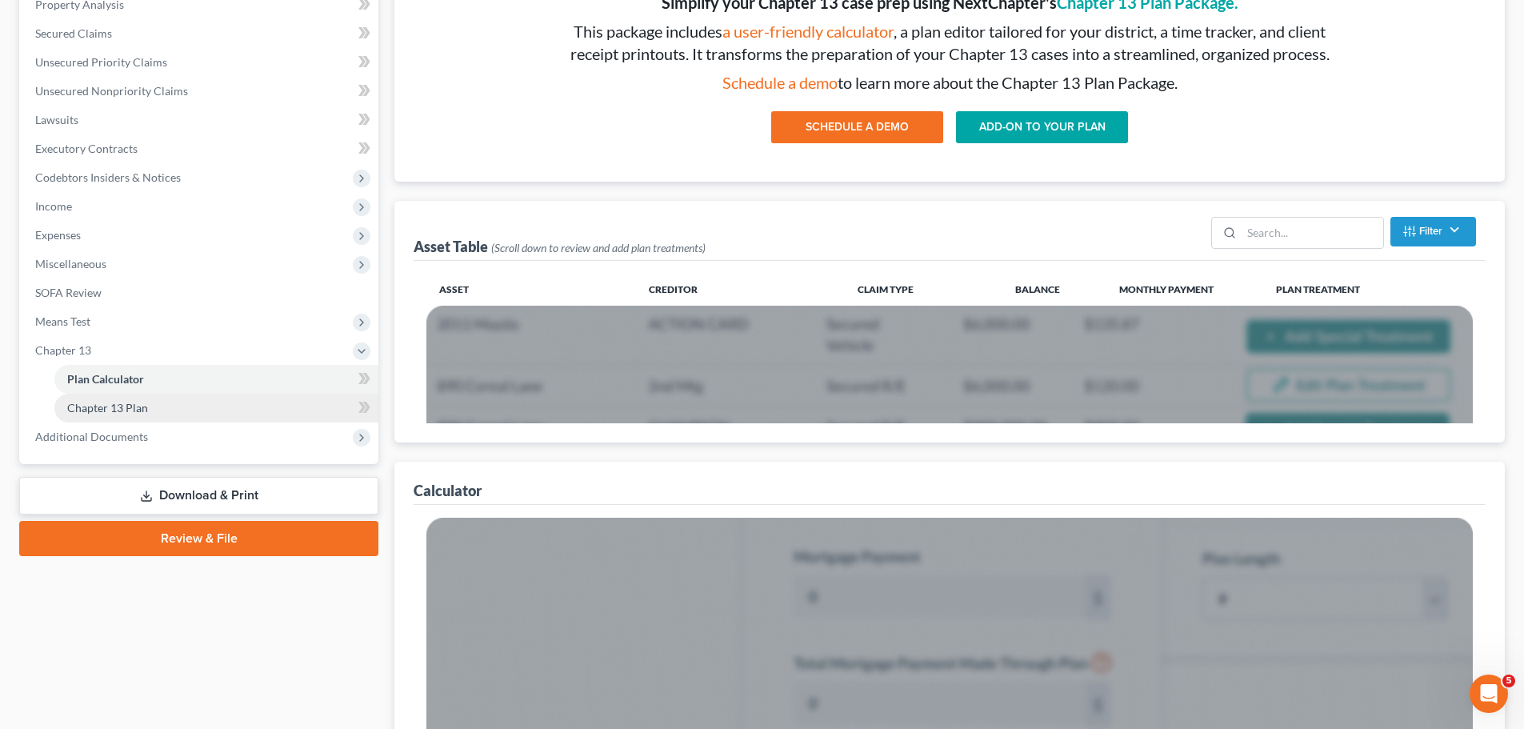
click at [130, 406] on span "Chapter 13 Plan" at bounding box center [107, 408] width 81 height 14
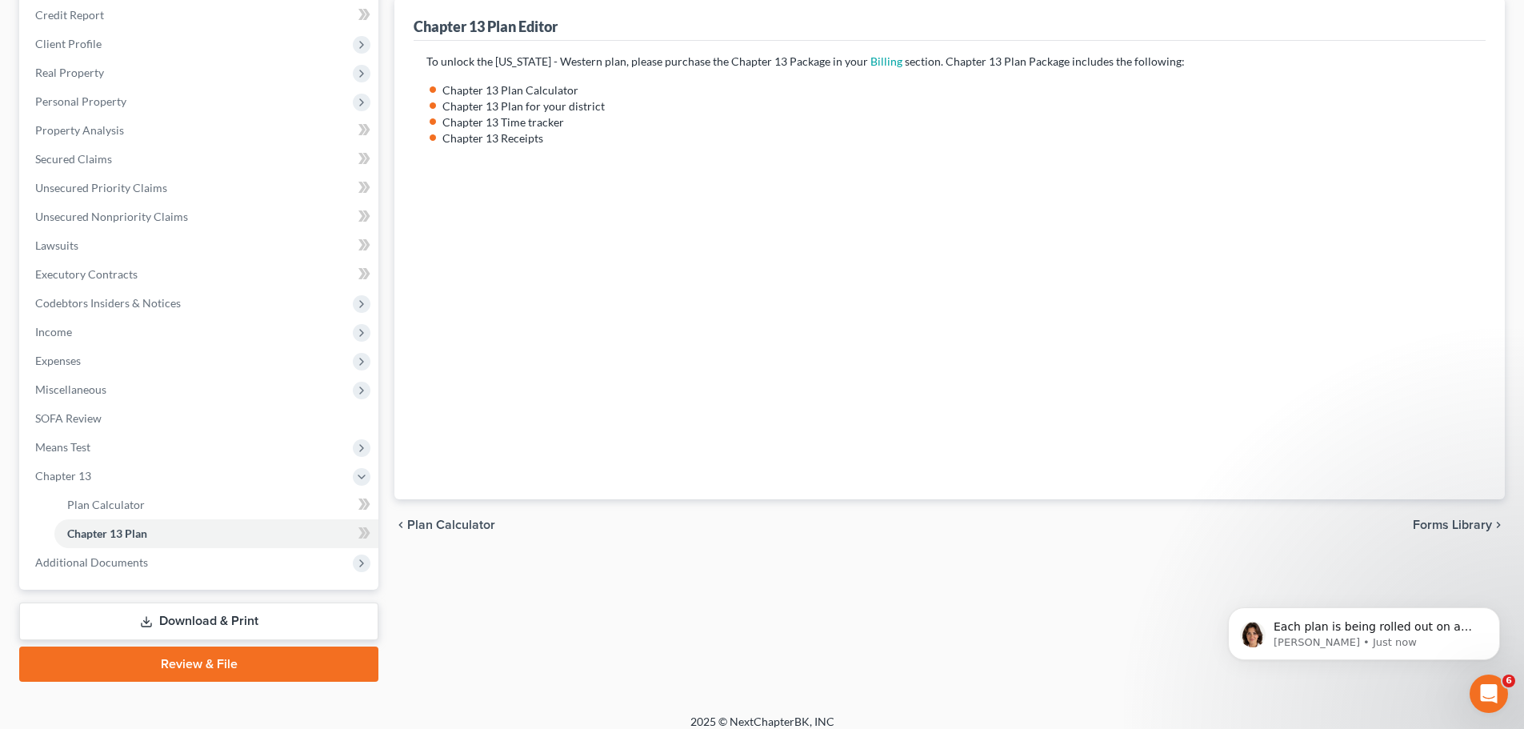
scroll to position [208, 0]
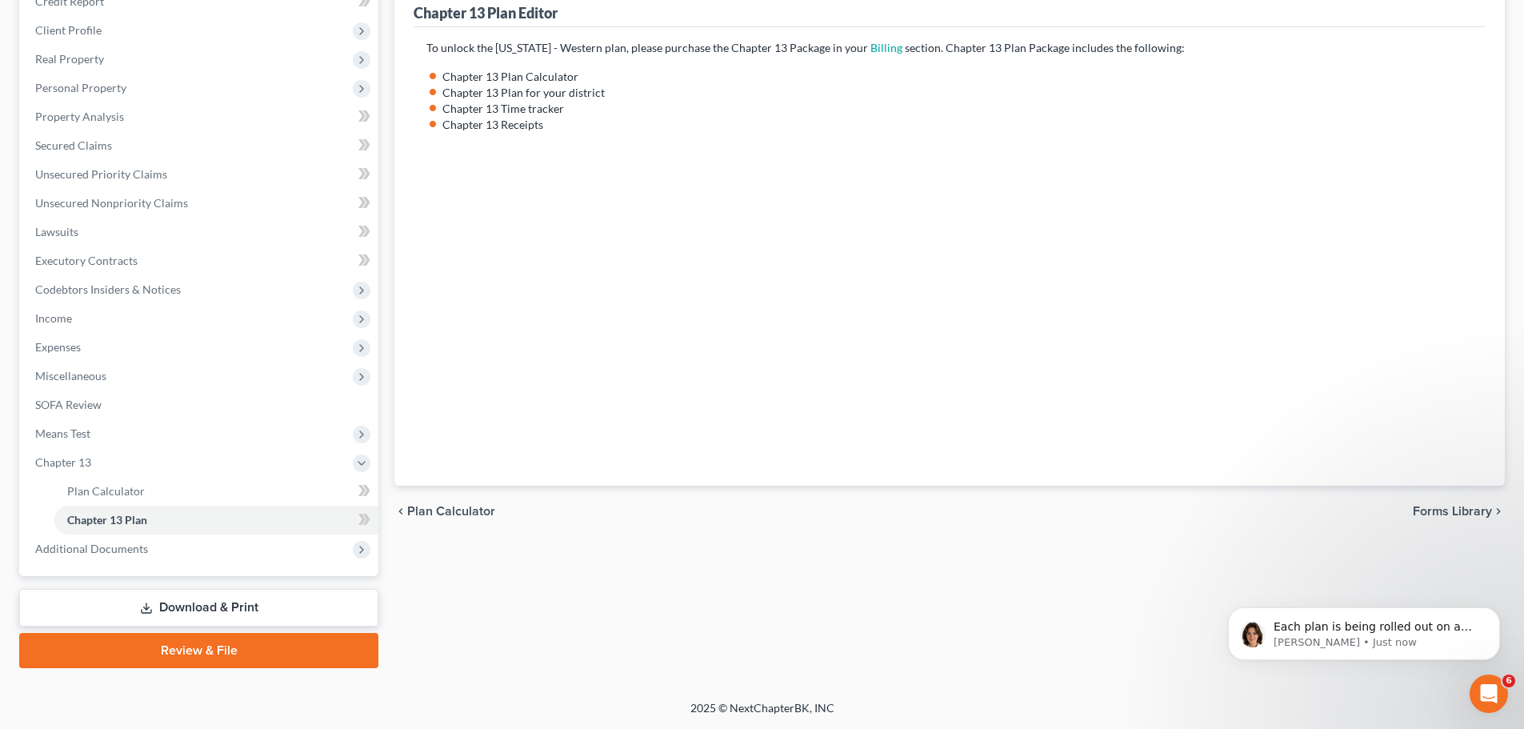
click at [1466, 518] on span "Forms Library" at bounding box center [1452, 511] width 79 height 13
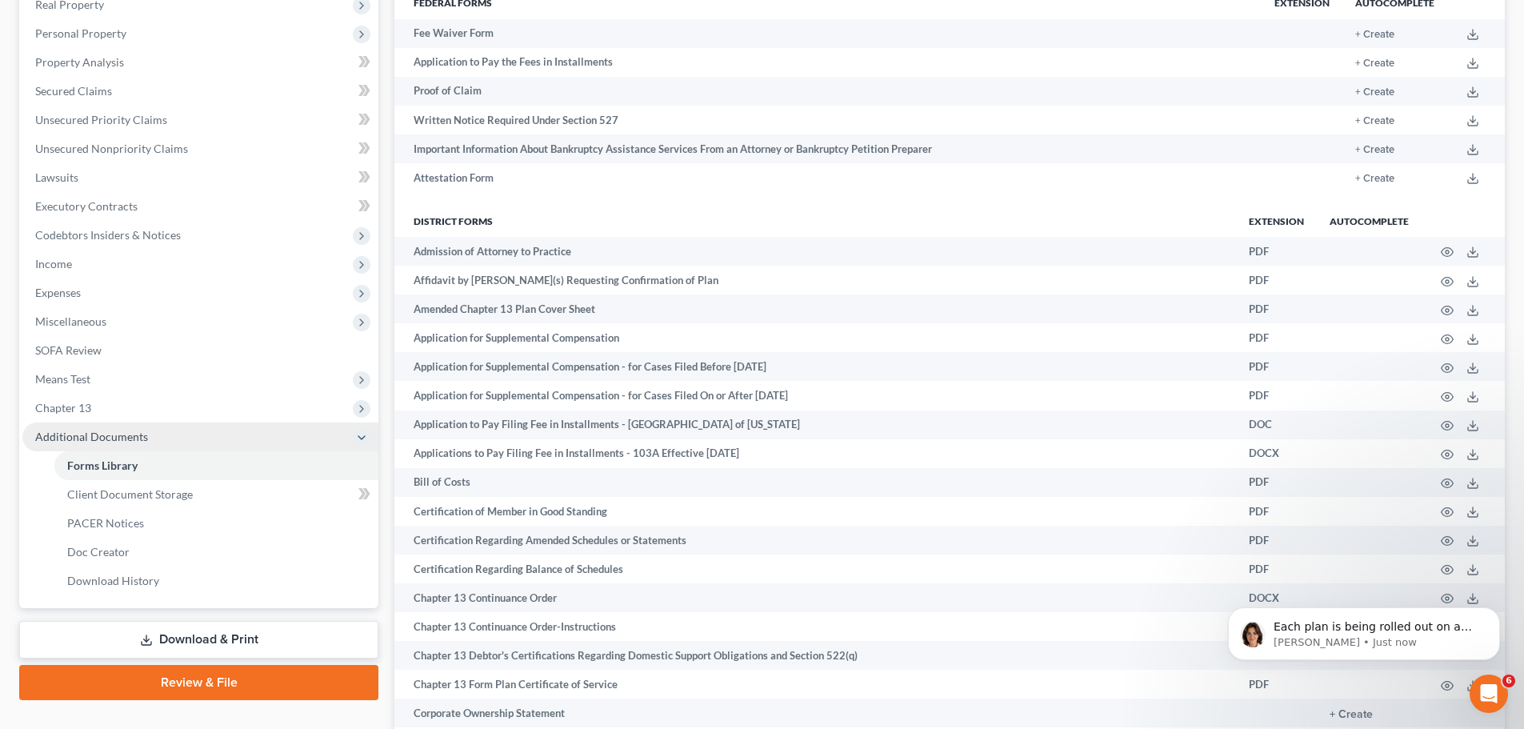
scroll to position [320, 0]
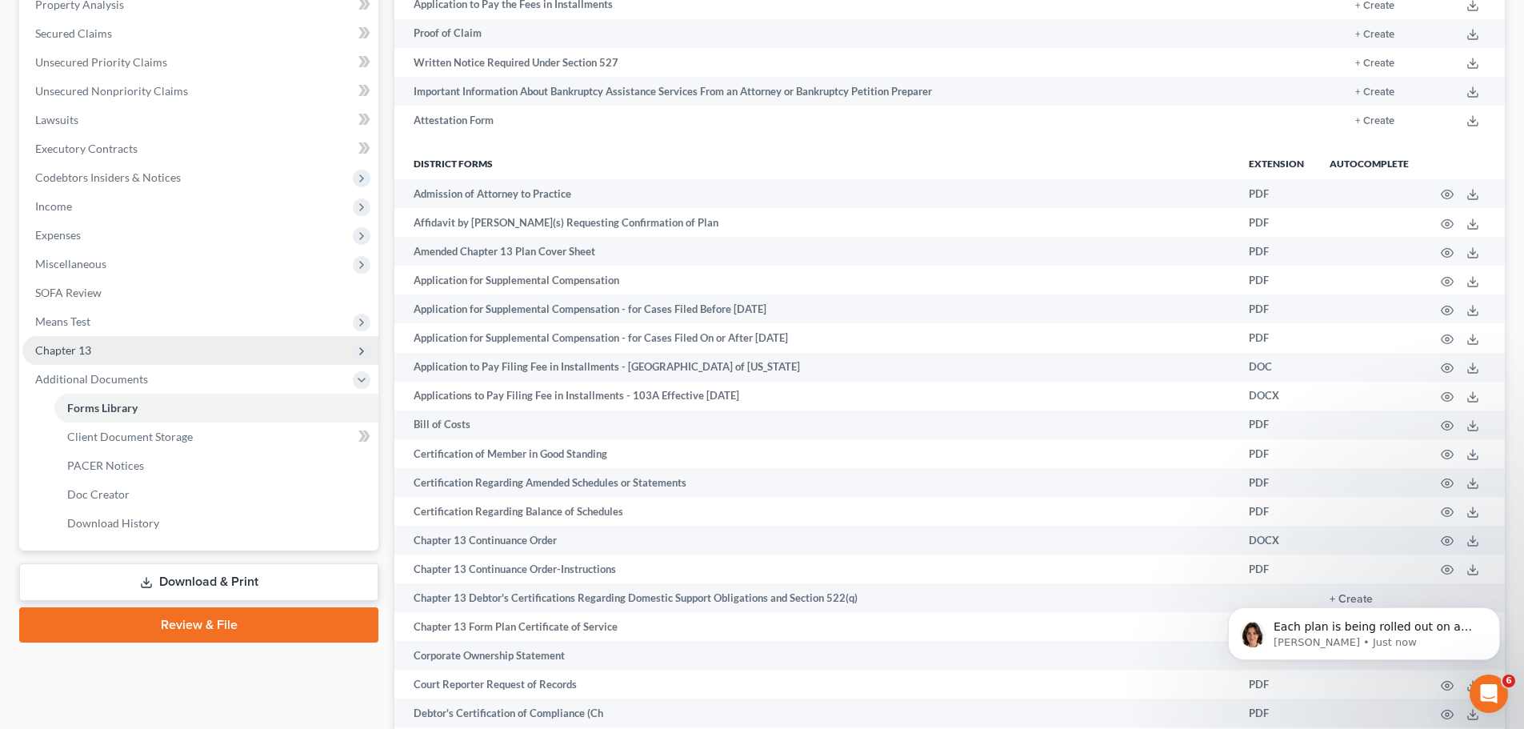
click at [77, 353] on span "Chapter 13" at bounding box center [63, 350] width 56 height 14
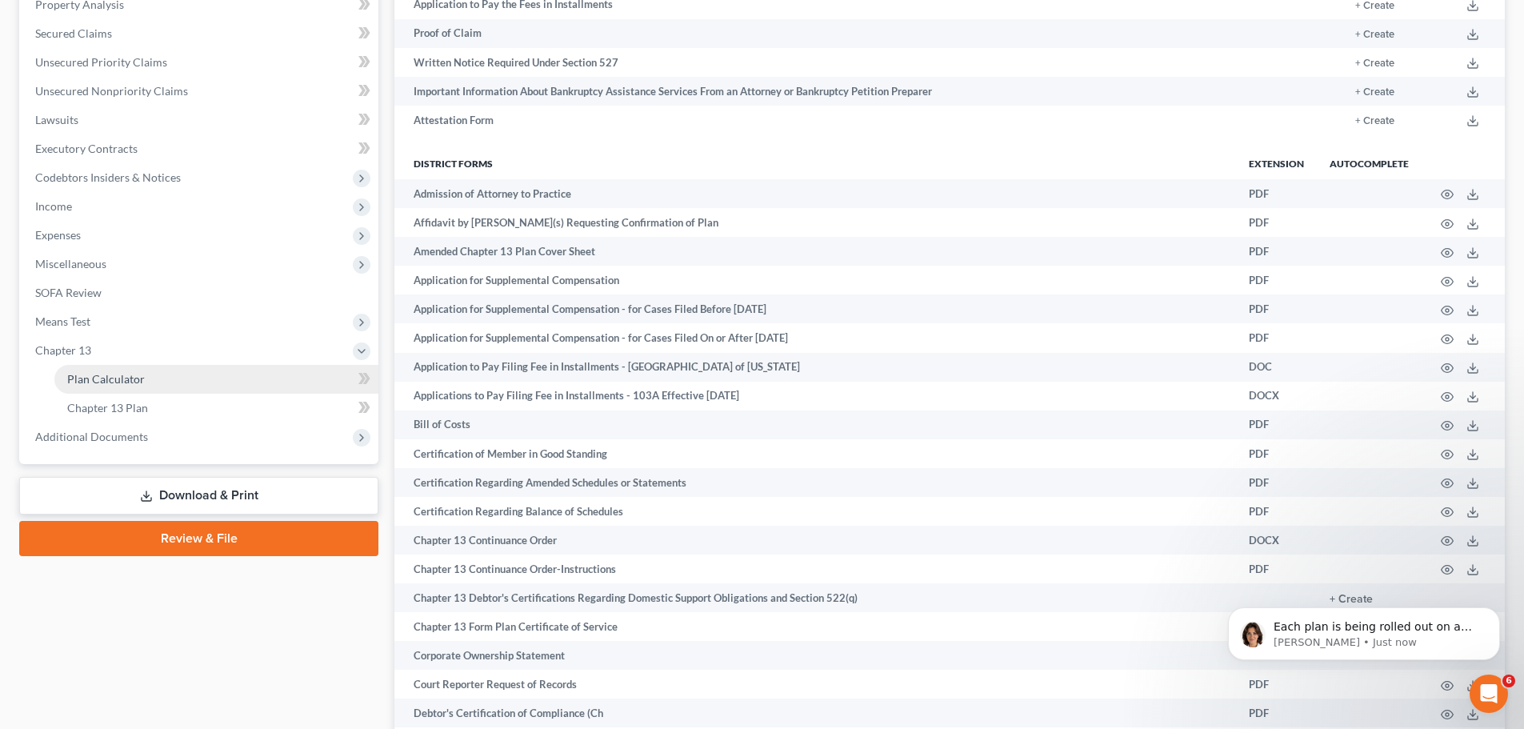
click at [120, 376] on span "Plan Calculator" at bounding box center [106, 379] width 78 height 14
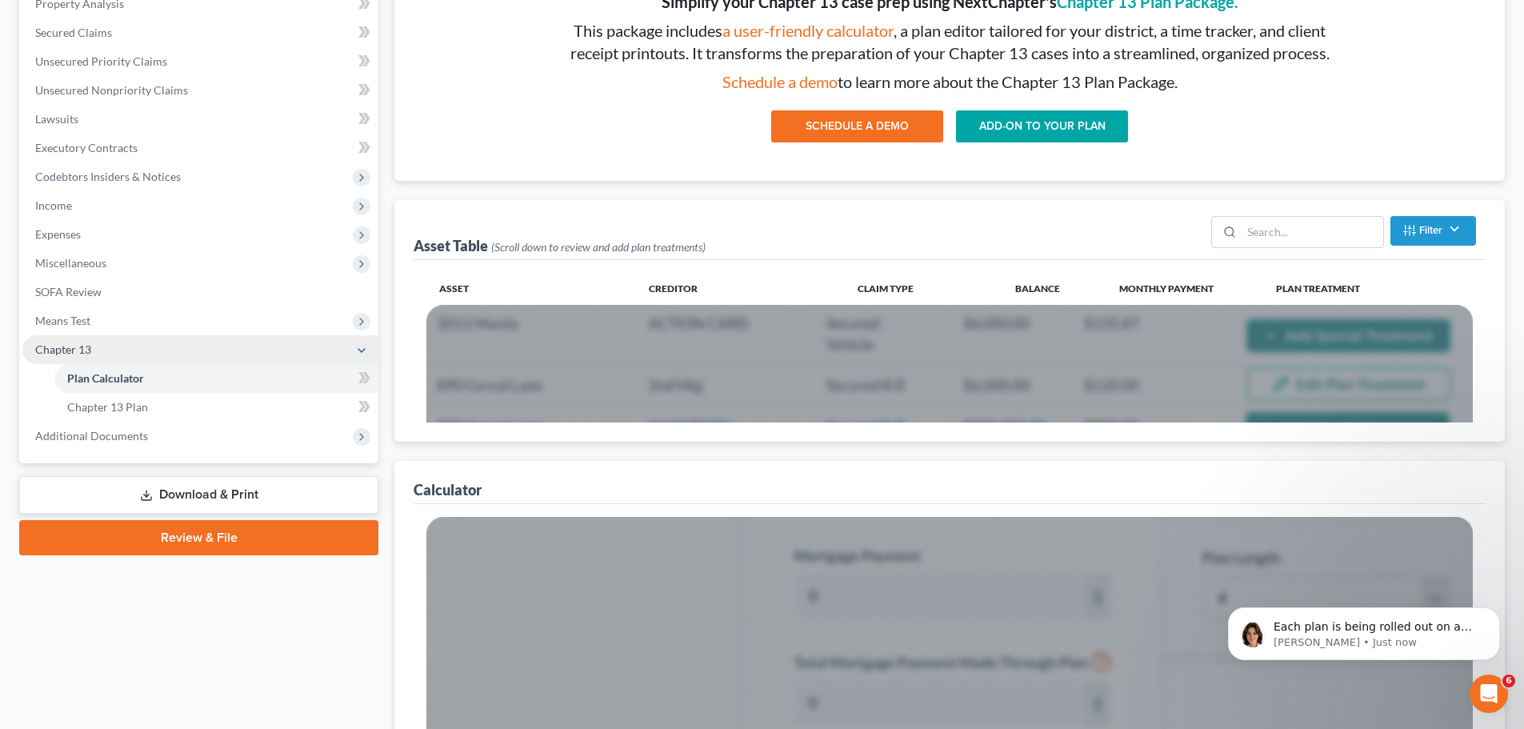
scroll to position [320, 0]
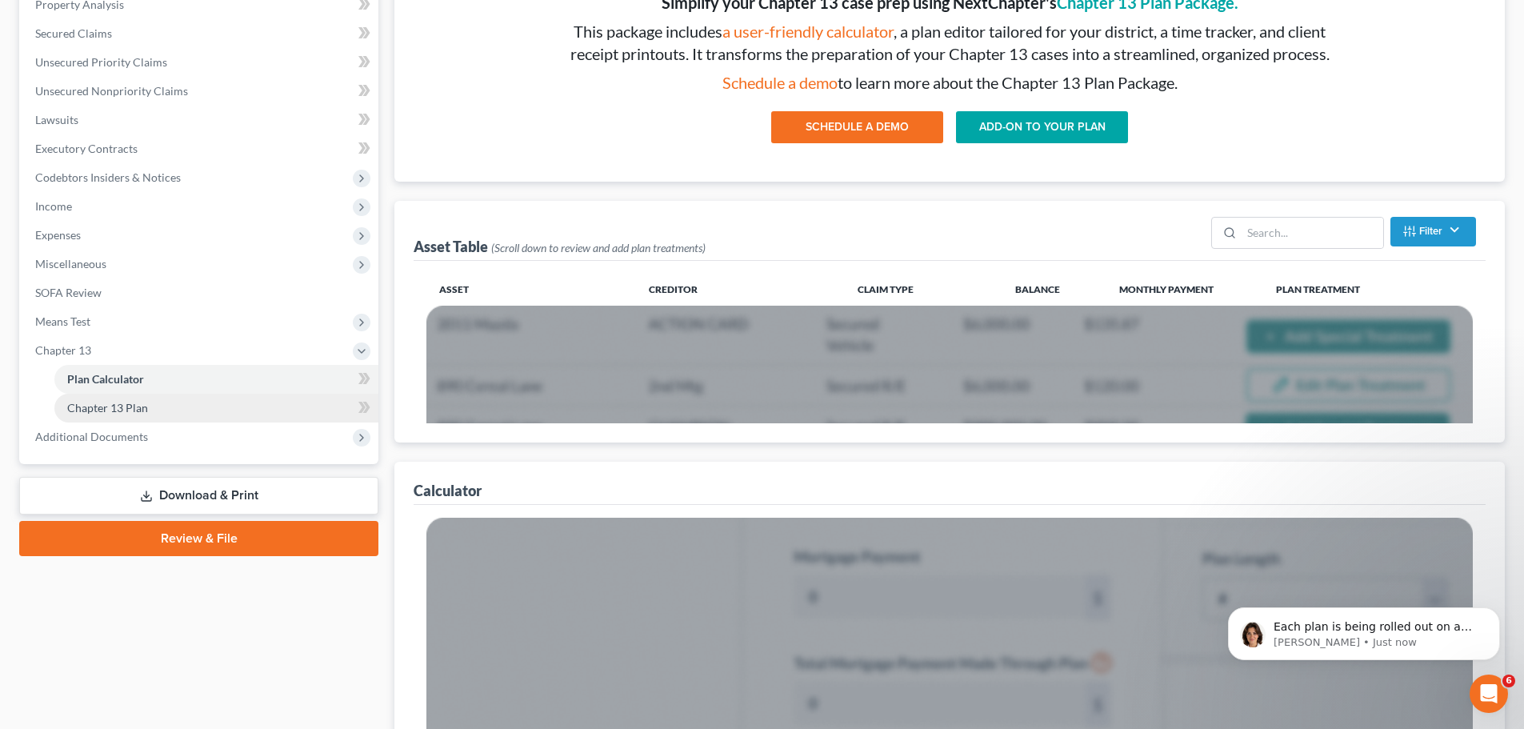
click at [126, 413] on span "Chapter 13 Plan" at bounding box center [107, 408] width 81 height 14
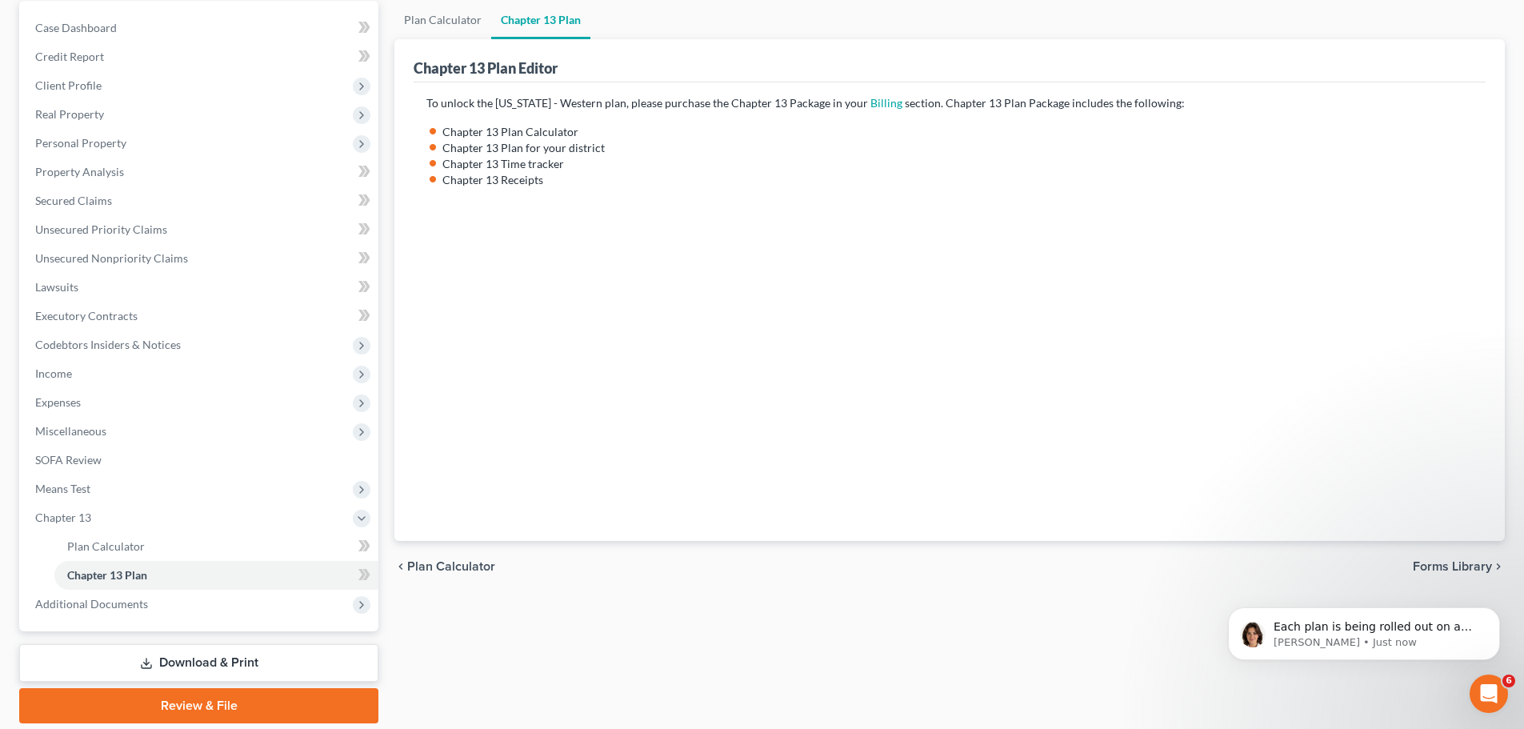
scroll to position [160, 0]
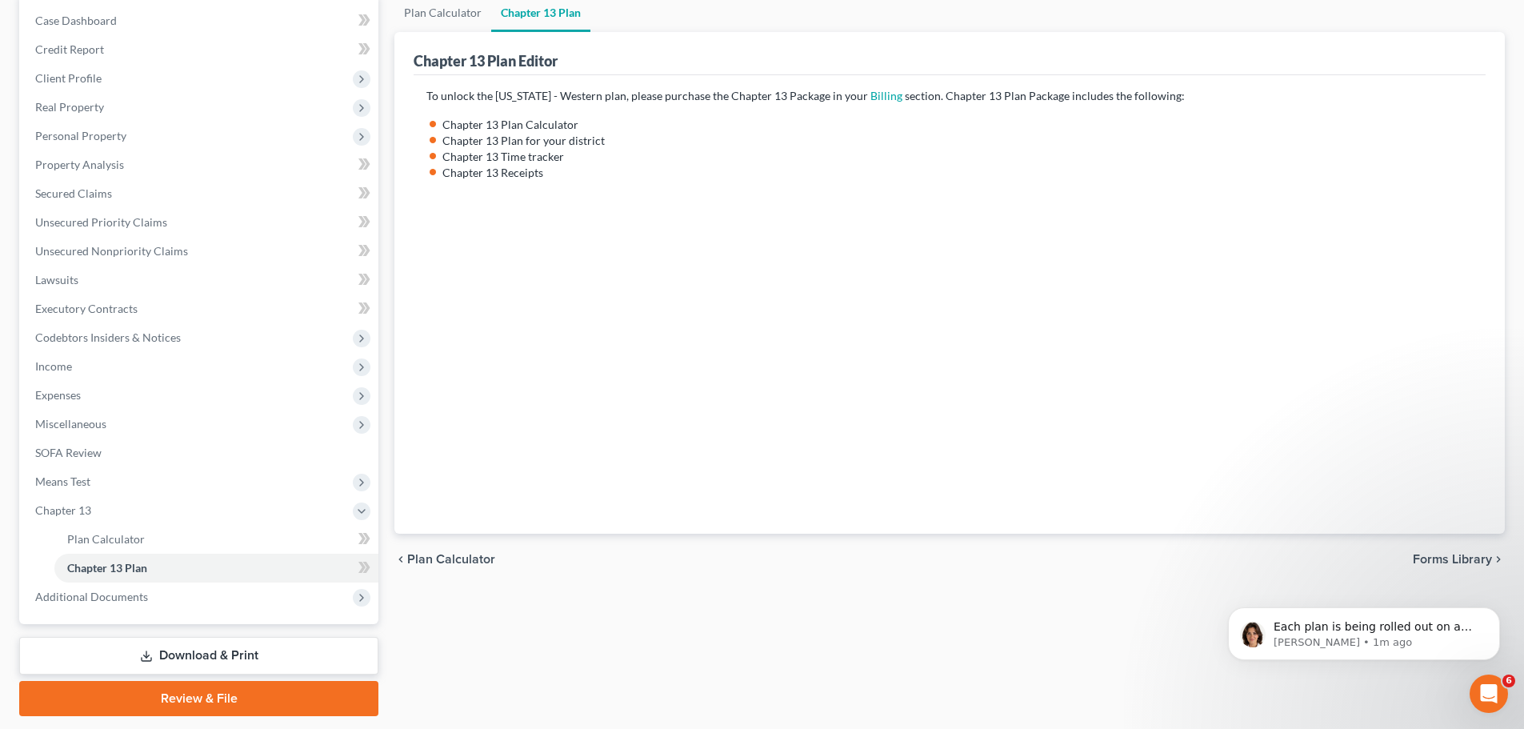
click at [1362, 348] on div at bounding box center [949, 354] width 1046 height 321
